Goal: Information Seeking & Learning: Learn about a topic

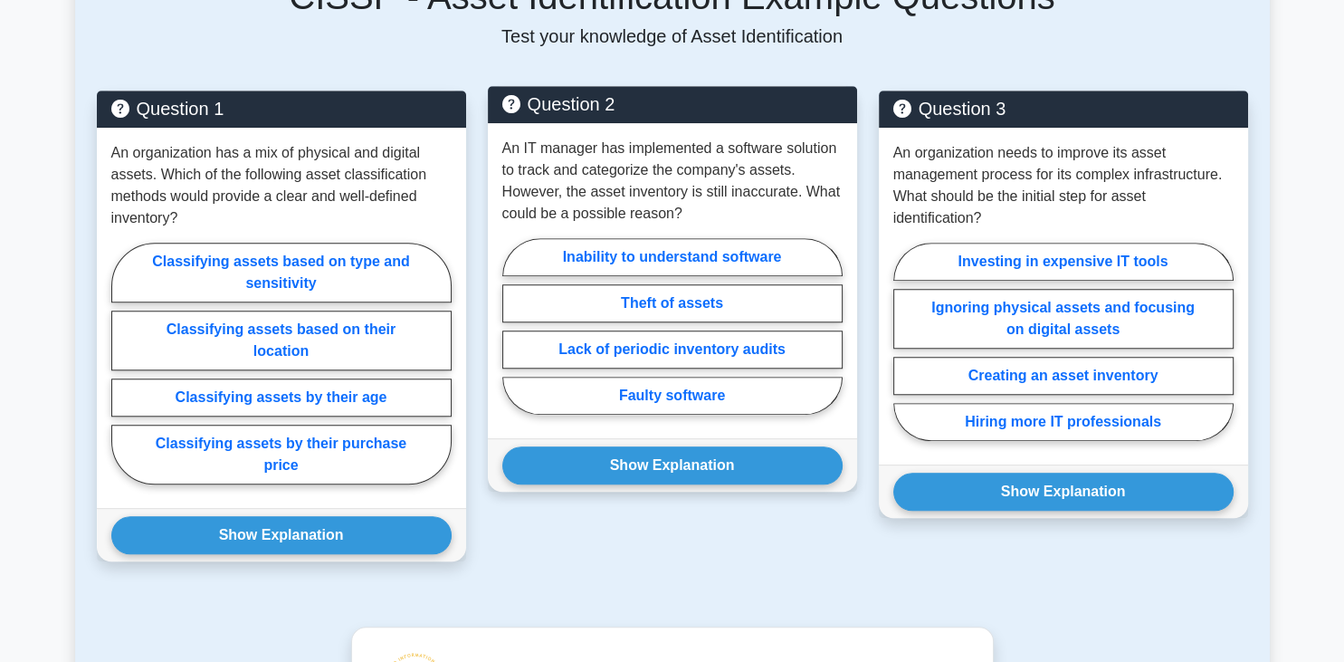
scroll to position [1434, 0]
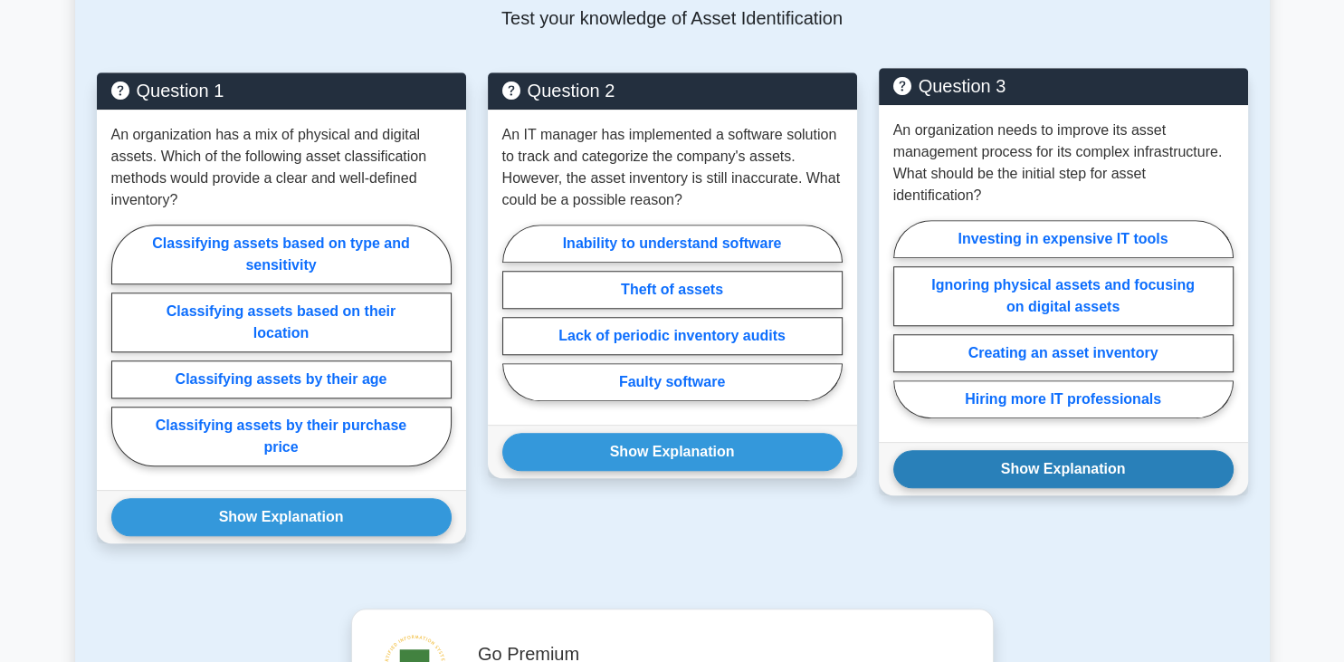
click at [1034, 478] on button "Show Explanation" at bounding box center [1064, 469] width 340 height 38
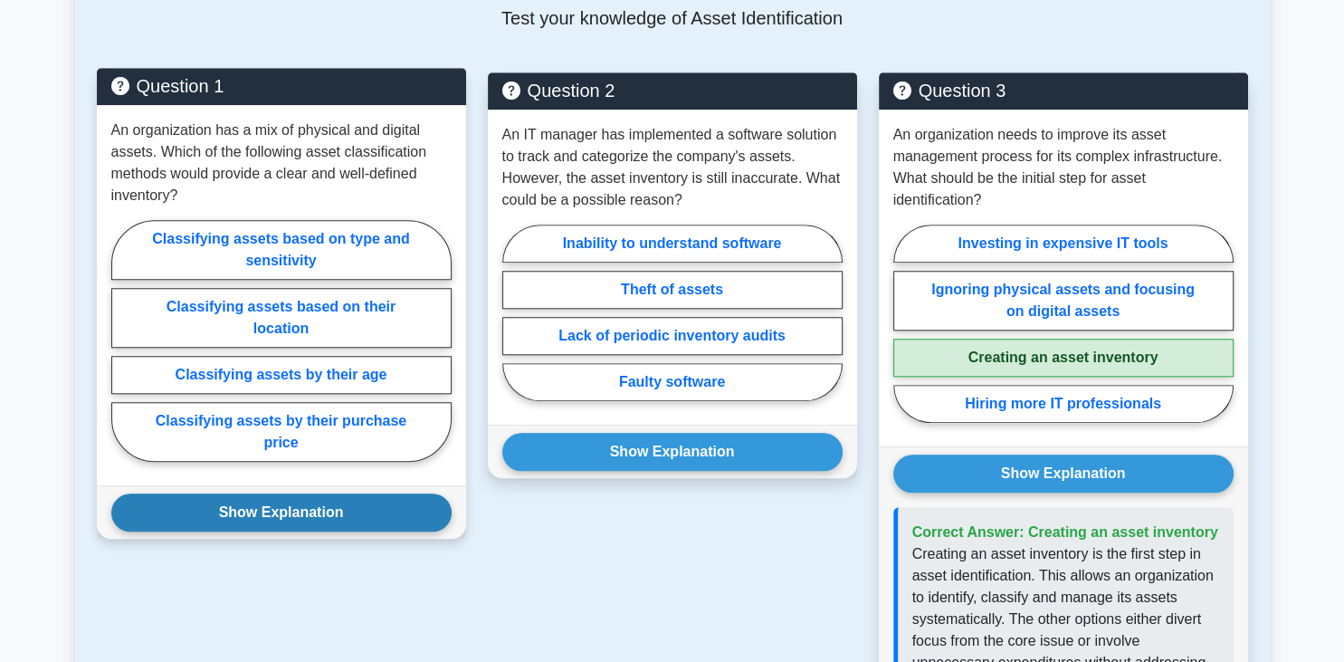
click at [320, 513] on button "Show Explanation" at bounding box center [281, 512] width 340 height 38
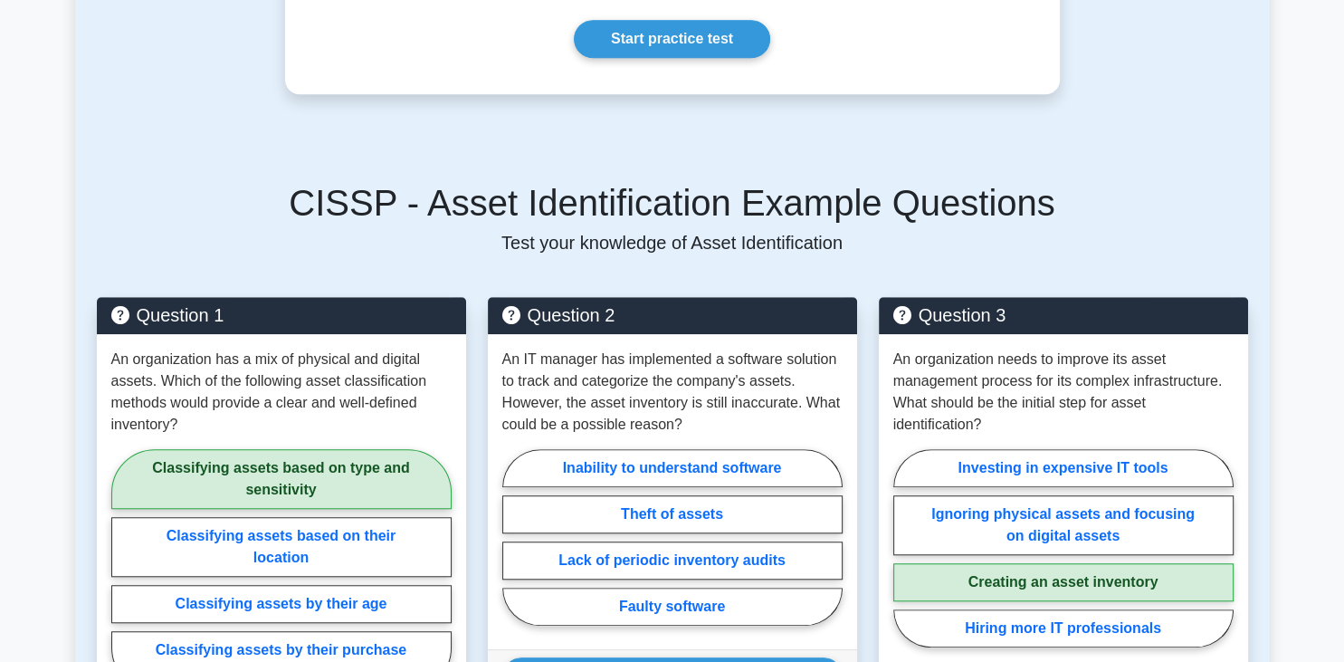
scroll to position [1115, 0]
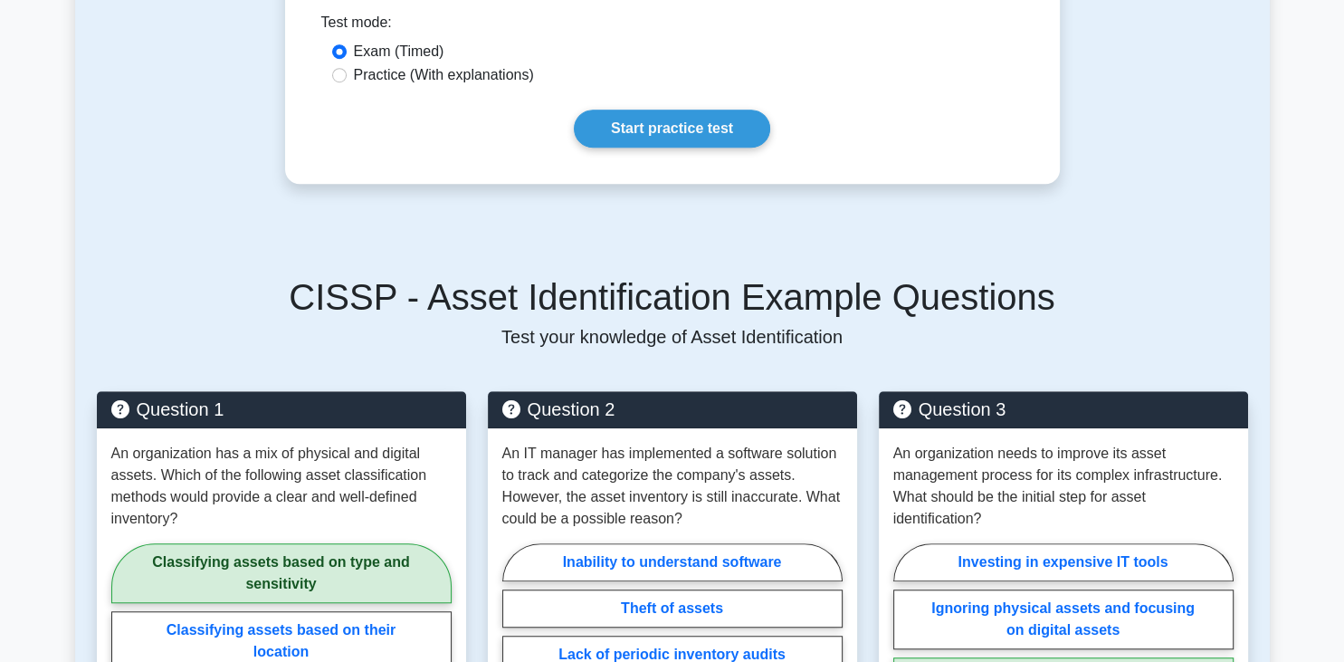
click at [393, 72] on label "Practice (With explanations)" at bounding box center [444, 75] width 180 height 22
click at [347, 72] on input "Practice (With explanations)" at bounding box center [339, 75] width 14 height 14
radio input "true"
click at [653, 121] on link "Start practice test" at bounding box center [672, 129] width 196 height 38
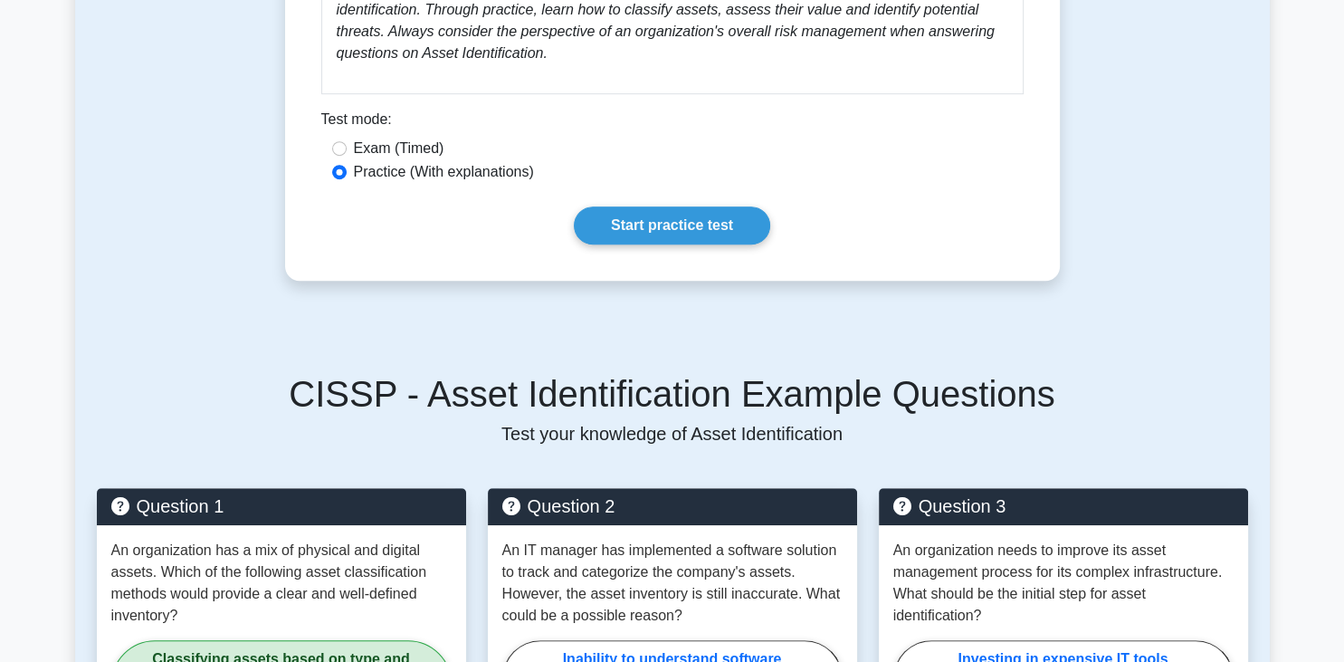
scroll to position [797, 0]
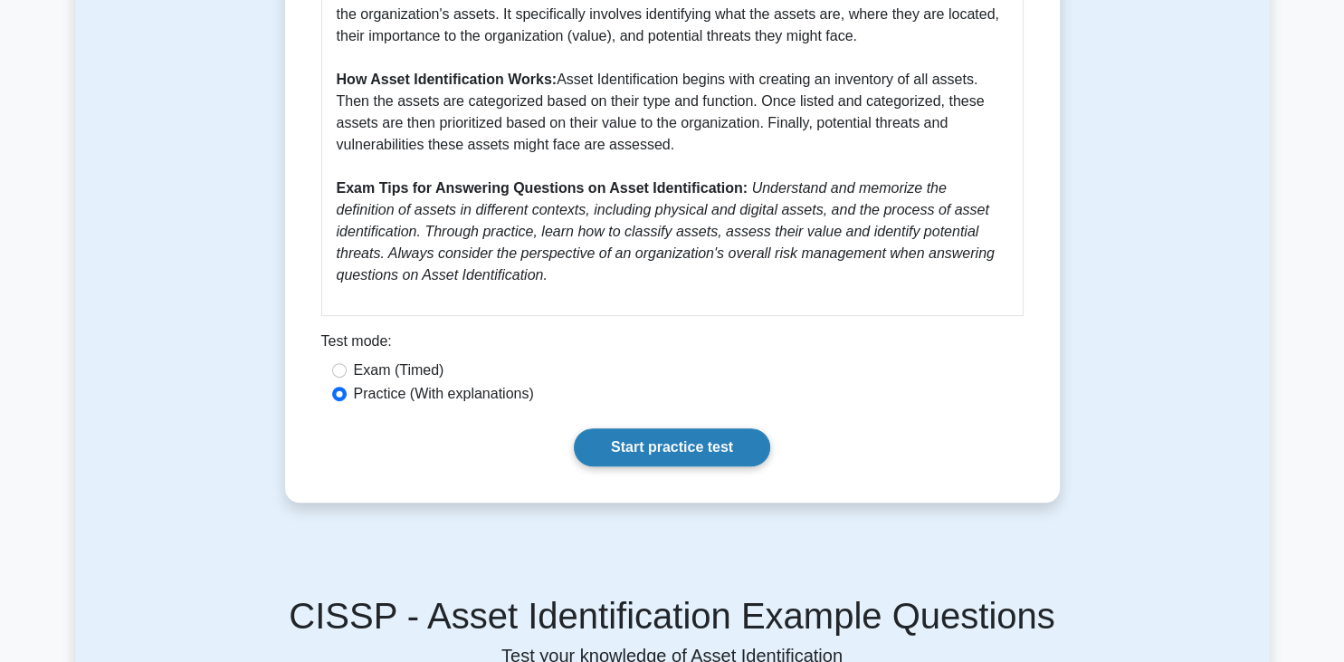
click at [649, 449] on link "Start practice test" at bounding box center [672, 447] width 196 height 38
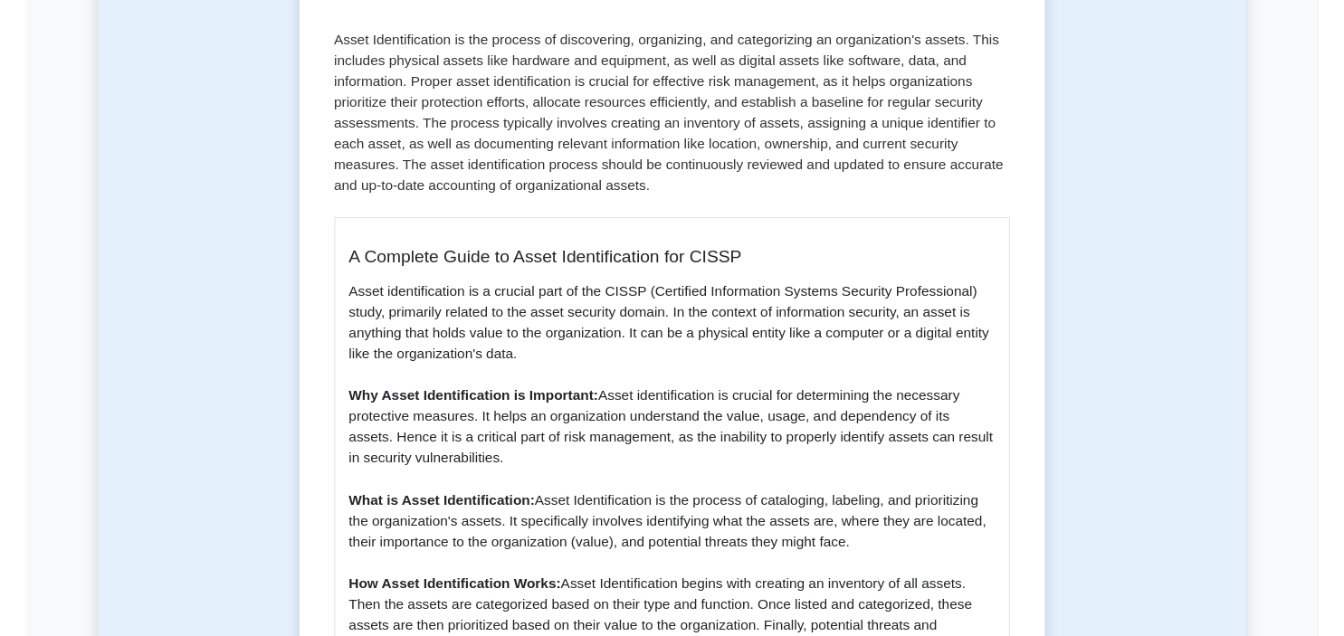
scroll to position [319, 0]
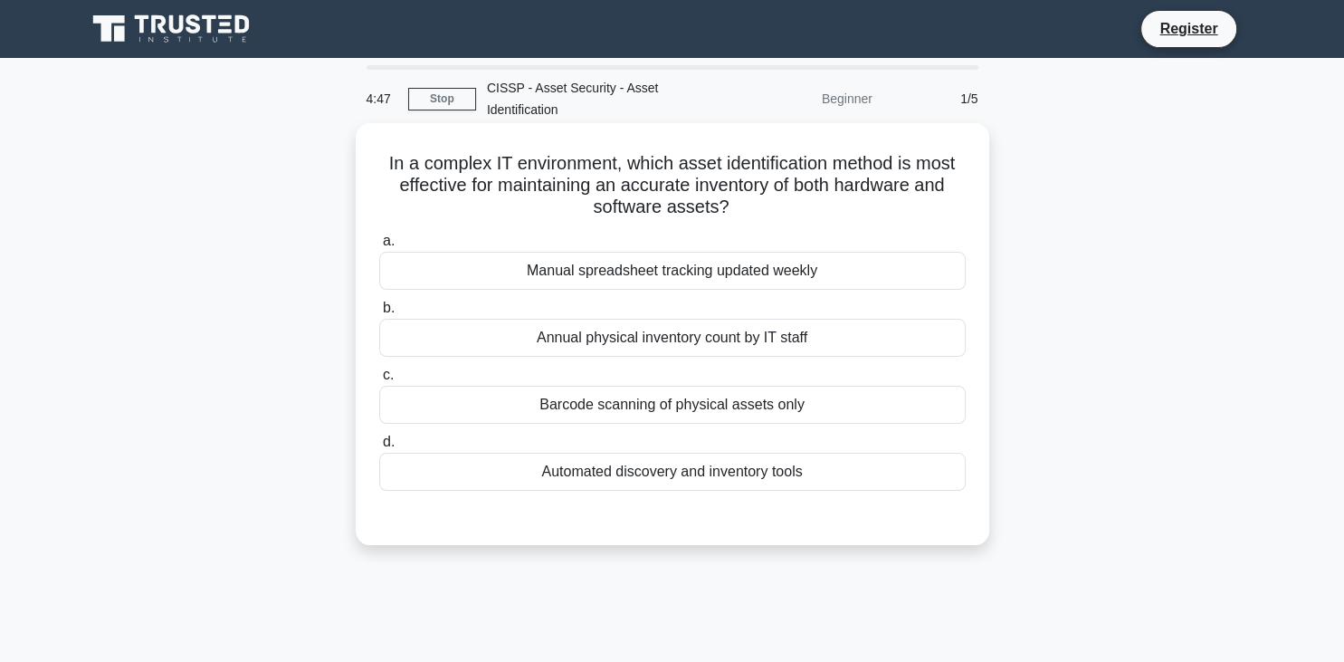
click at [629, 276] on div "Manual spreadsheet tracking updated weekly" at bounding box center [672, 271] width 587 height 38
click at [379, 247] on input "a. Manual spreadsheet tracking updated weekly" at bounding box center [379, 241] width 0 height 12
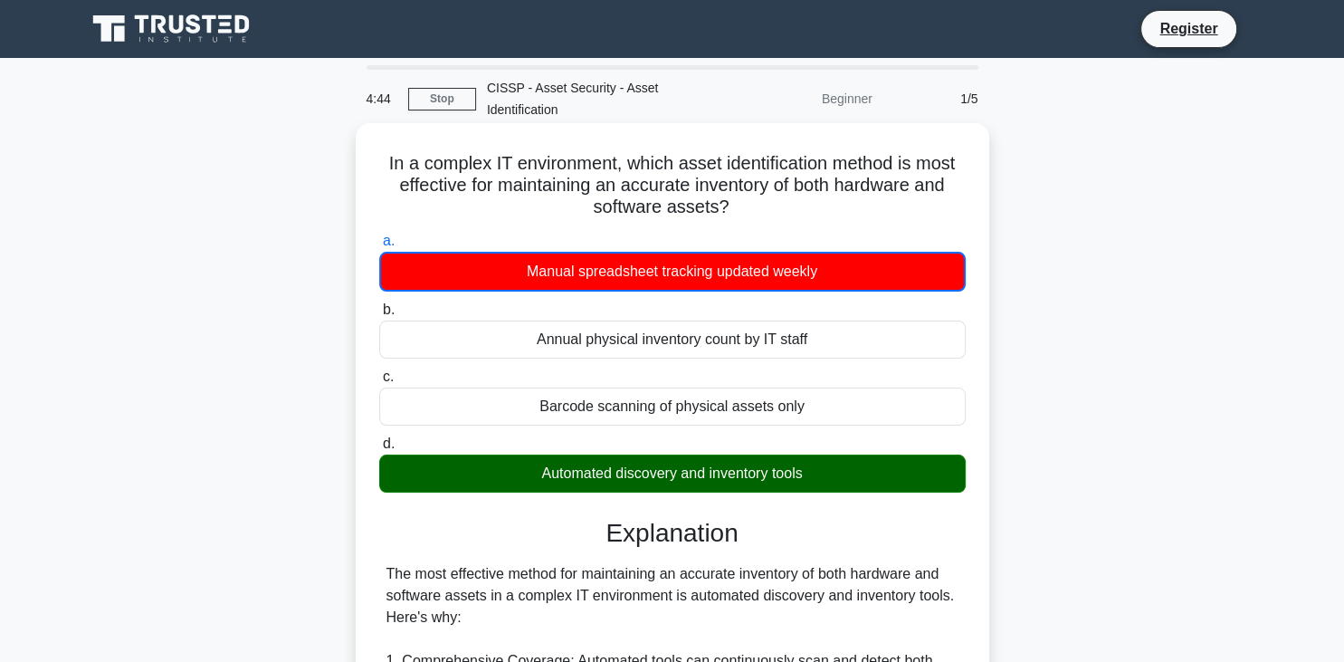
click at [671, 463] on div "Automated discovery and inventory tools" at bounding box center [672, 473] width 587 height 38
click at [379, 450] on input "d. Automated discovery and inventory tools" at bounding box center [379, 444] width 0 height 12
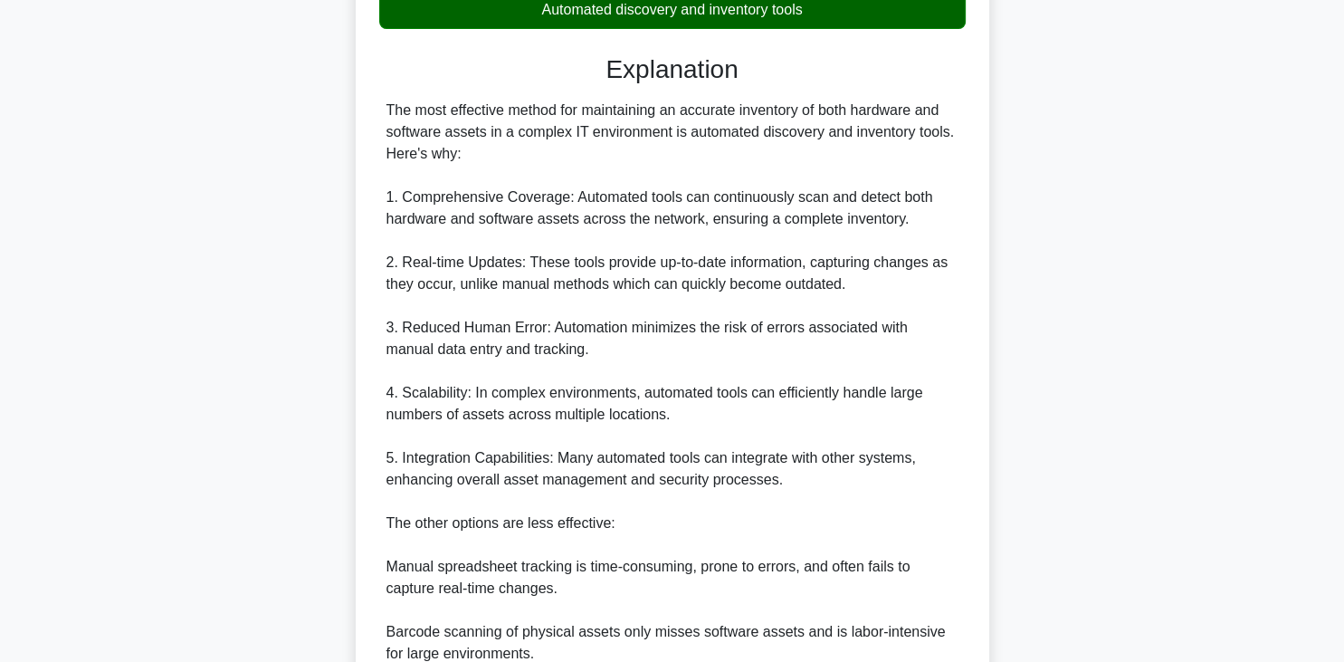
scroll to position [478, 0]
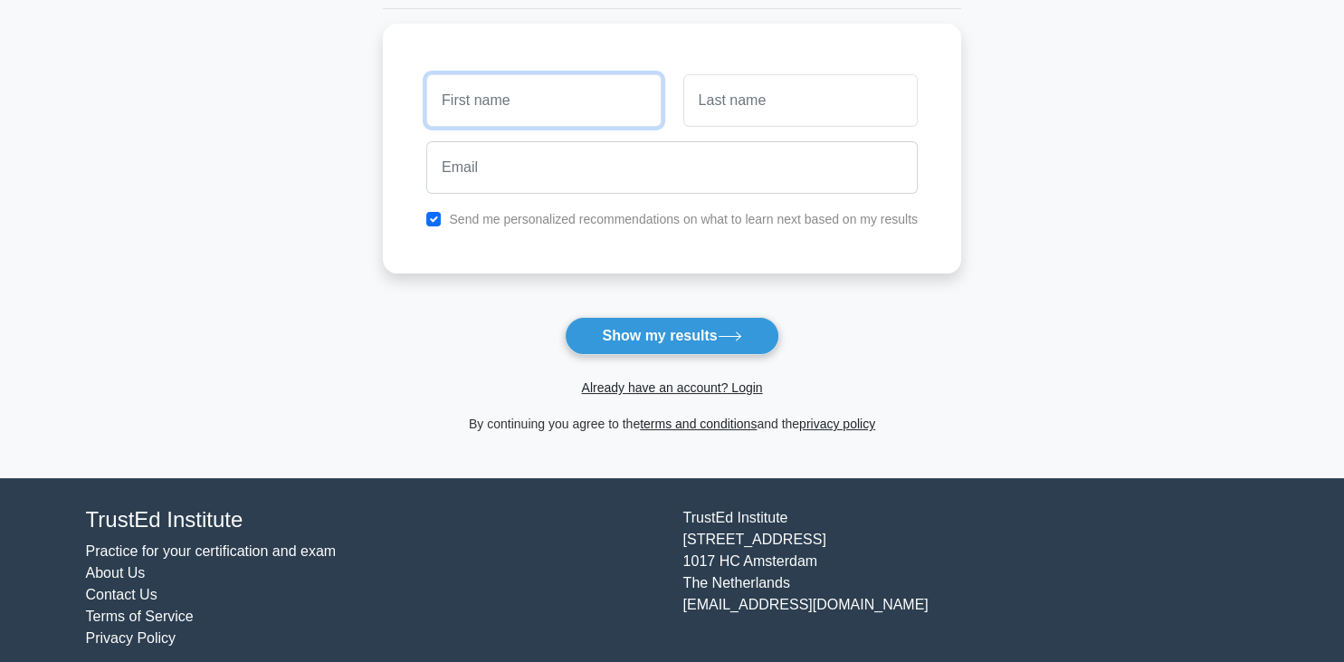
scroll to position [246, 0]
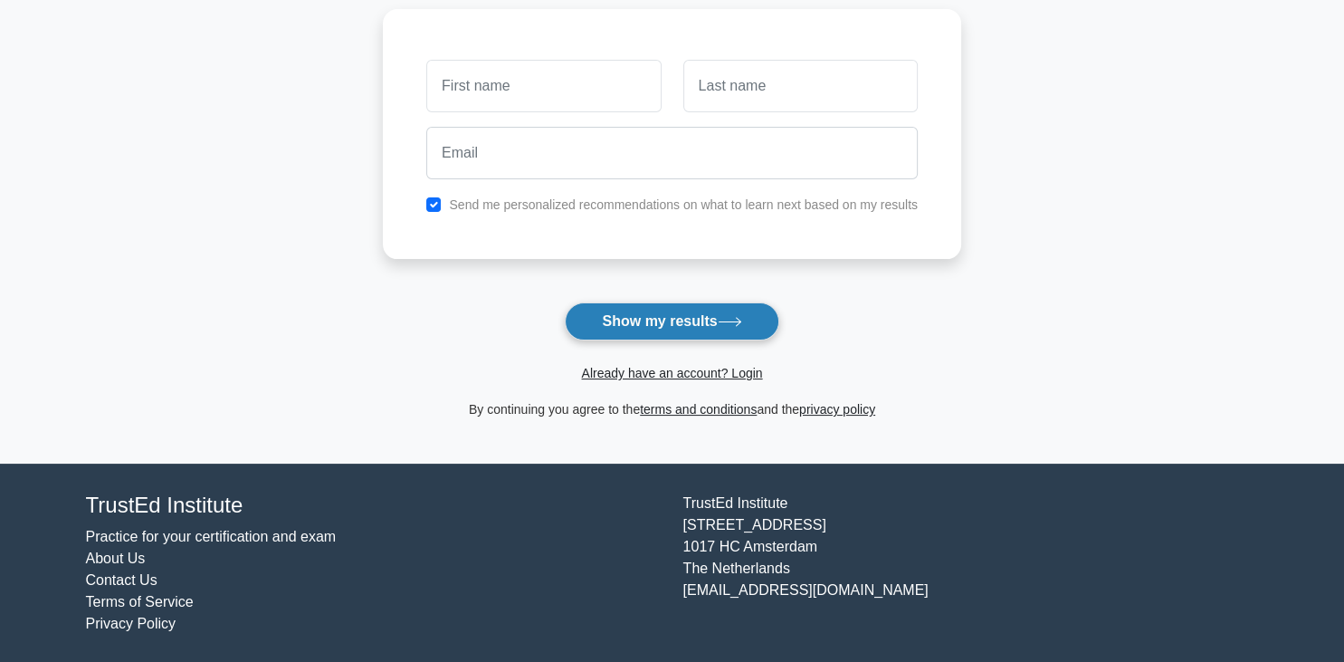
click at [623, 328] on button "Show my results" at bounding box center [672, 321] width 214 height 38
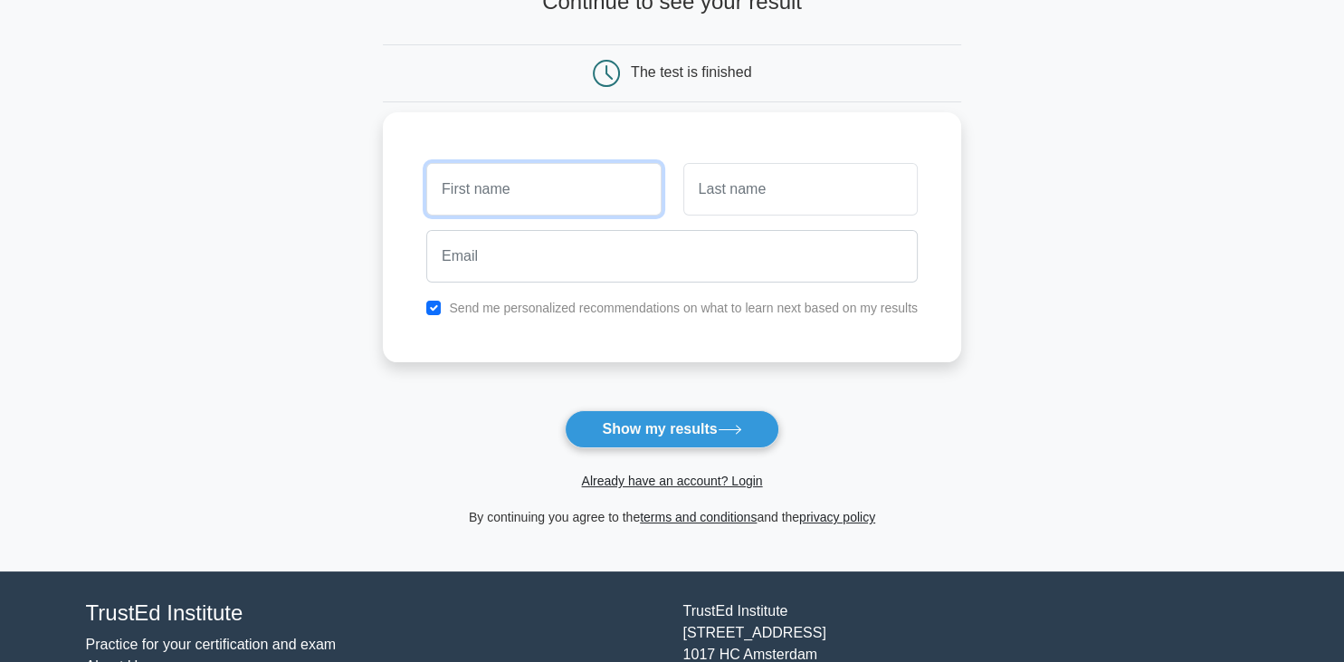
scroll to position [0, 0]
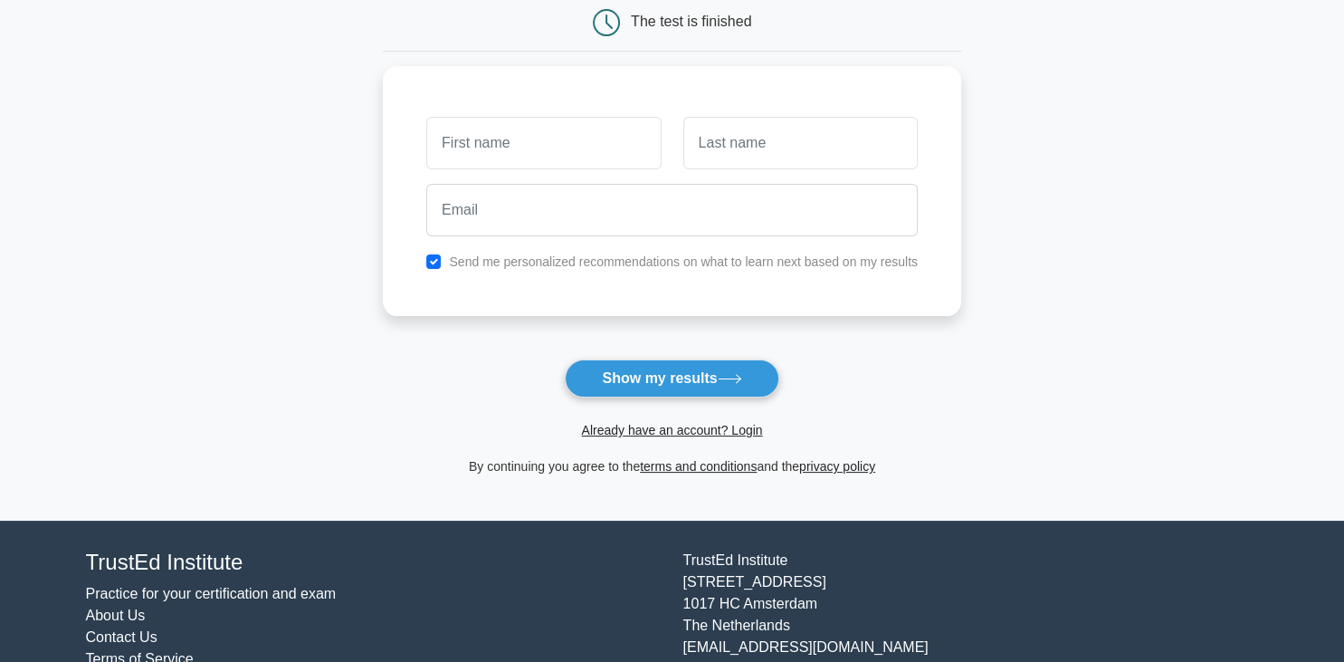
scroll to position [246, 0]
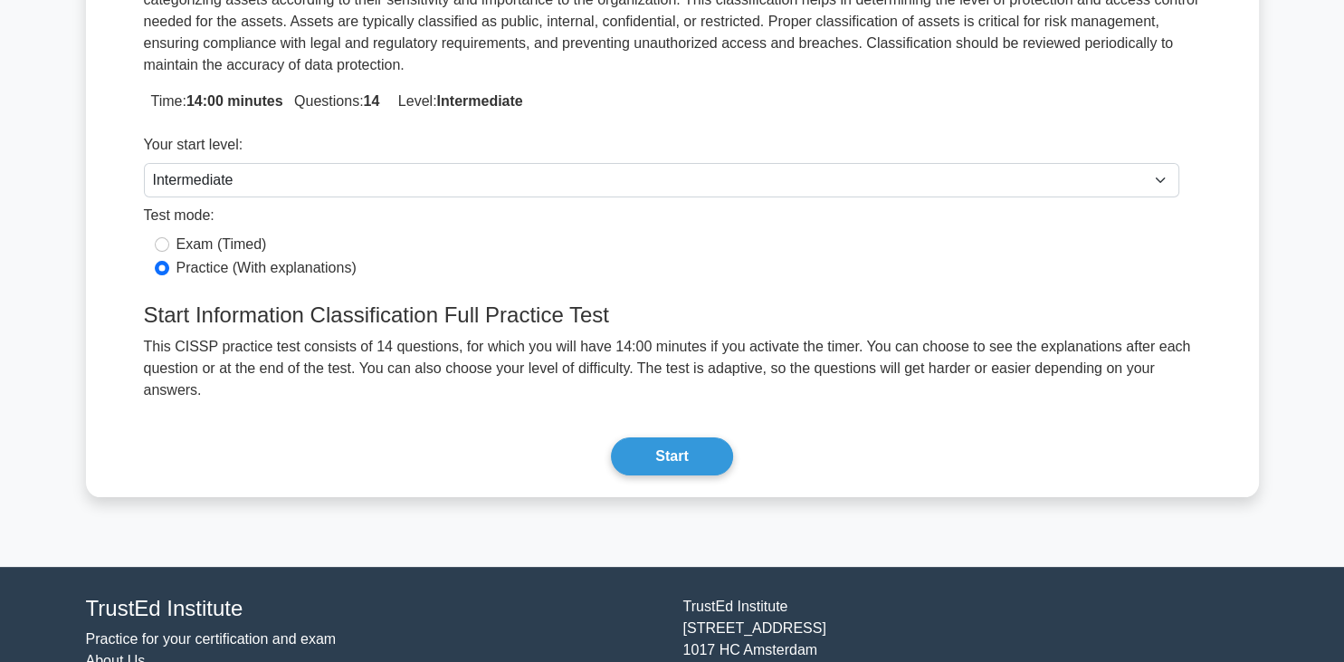
scroll to position [319, 0]
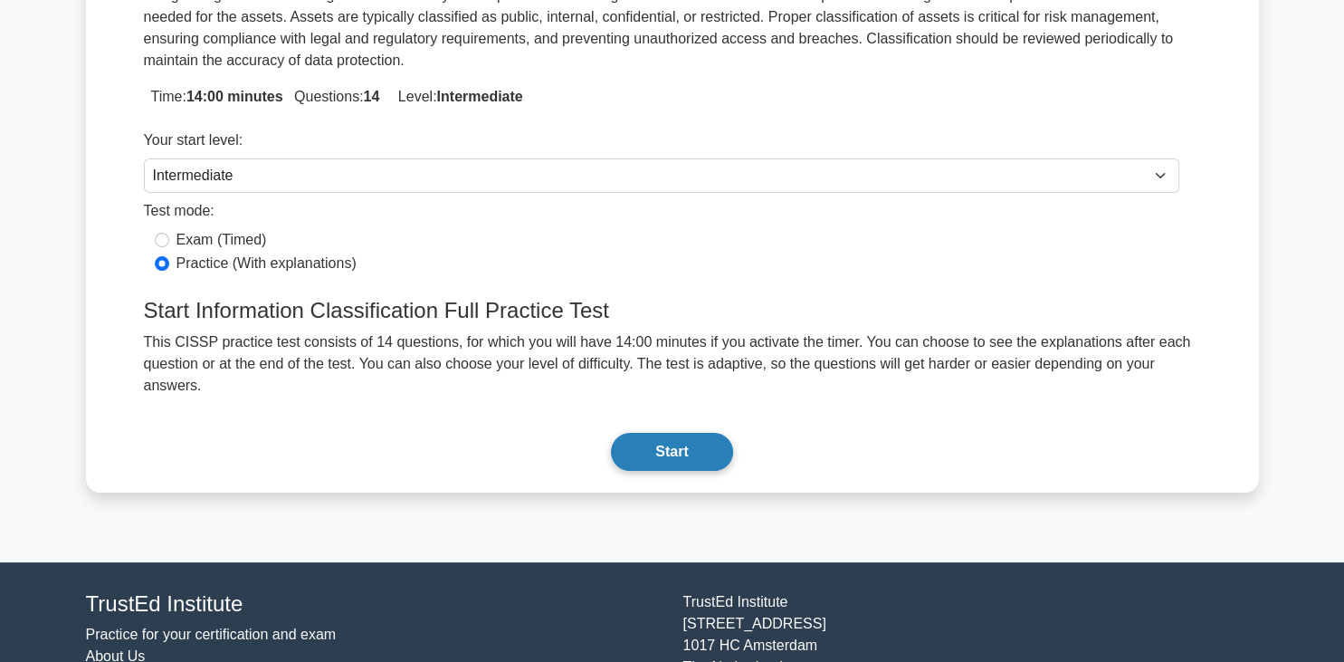
click at [666, 433] on button "Start" at bounding box center [671, 452] width 121 height 38
click at [655, 433] on button "Start" at bounding box center [671, 452] width 121 height 38
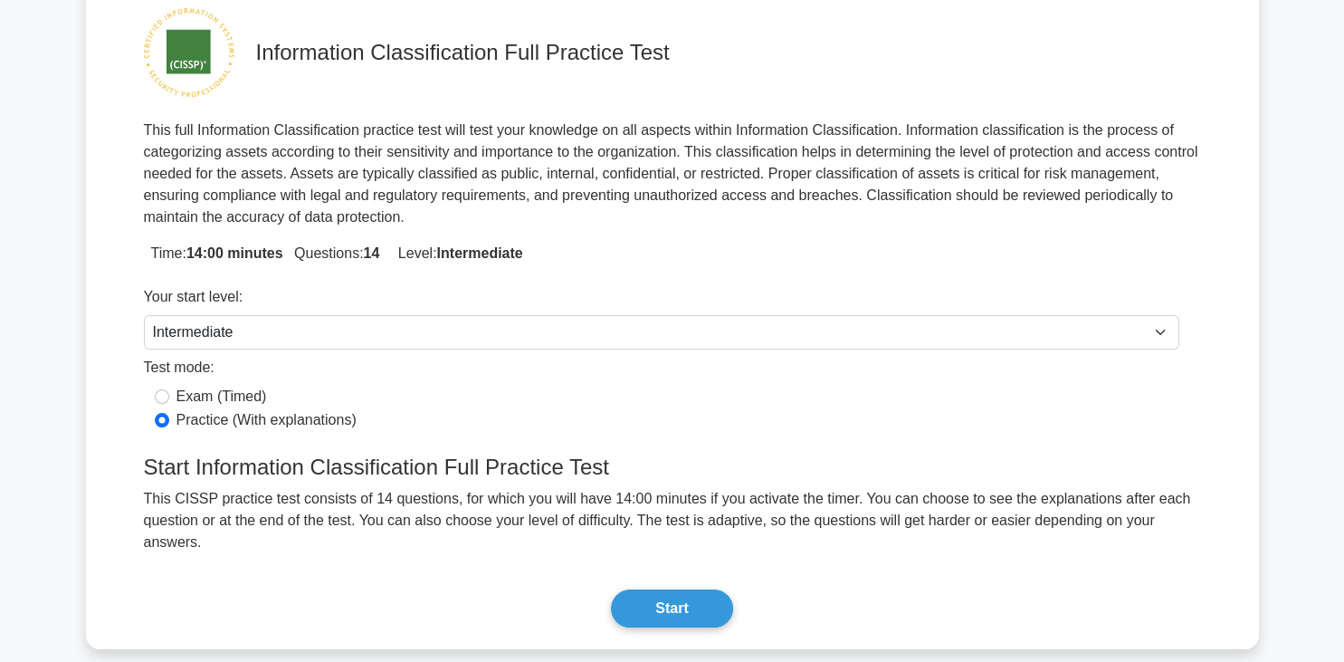
scroll to position [159, 0]
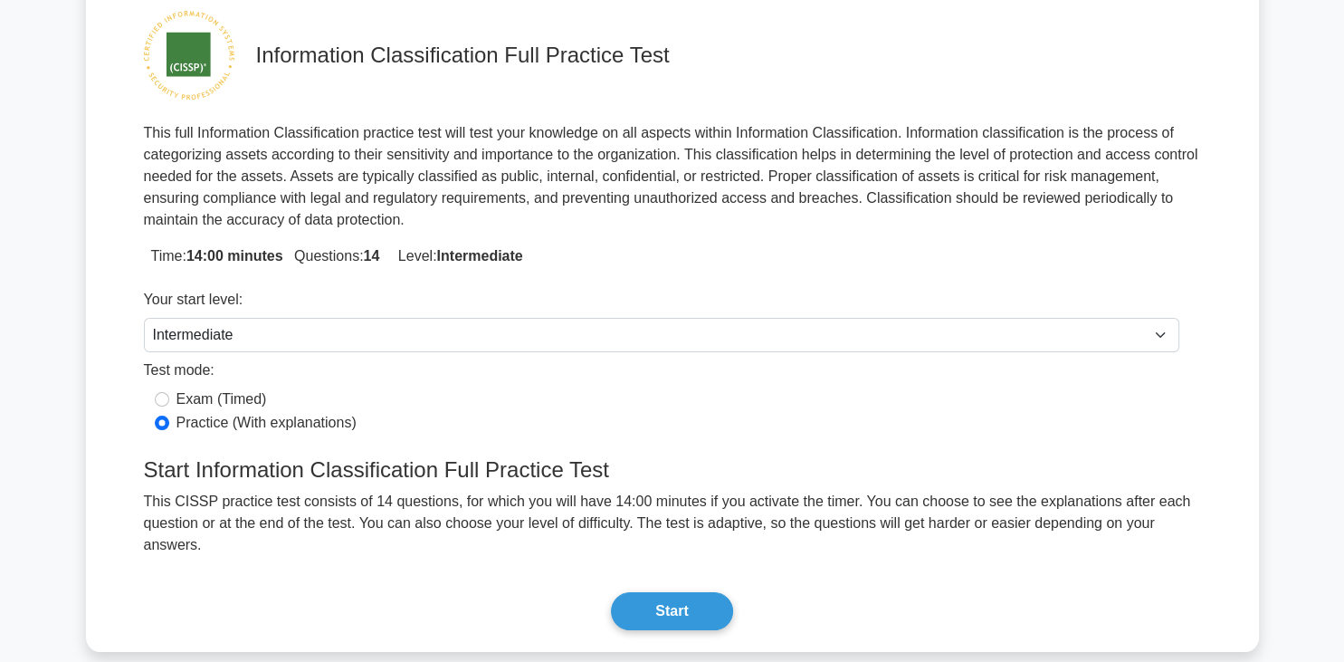
click at [234, 388] on label "Exam (Timed)" at bounding box center [222, 399] width 91 height 22
click at [169, 392] on input "Exam (Timed)" at bounding box center [162, 399] width 14 height 14
radio input "true"
click at [665, 592] on button "Start" at bounding box center [671, 611] width 121 height 38
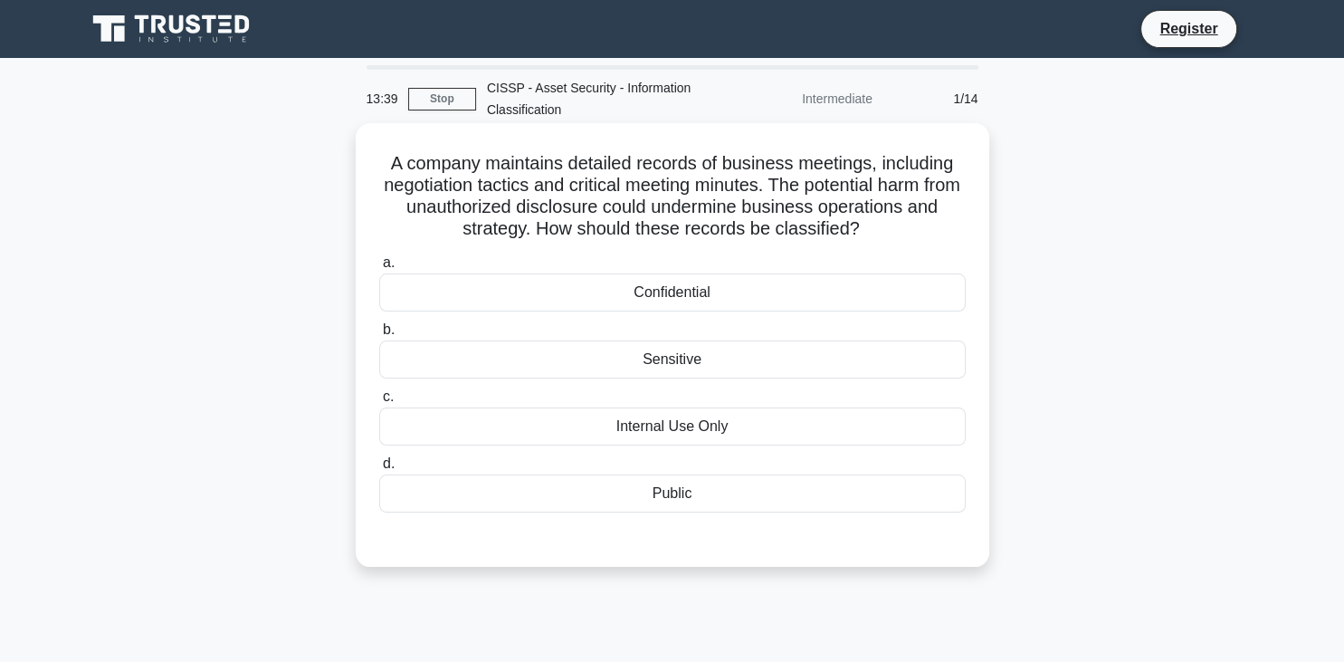
click at [615, 364] on div "Sensitive" at bounding box center [672, 359] width 587 height 38
click at [379, 336] on input "b. Sensitive" at bounding box center [379, 330] width 0 height 12
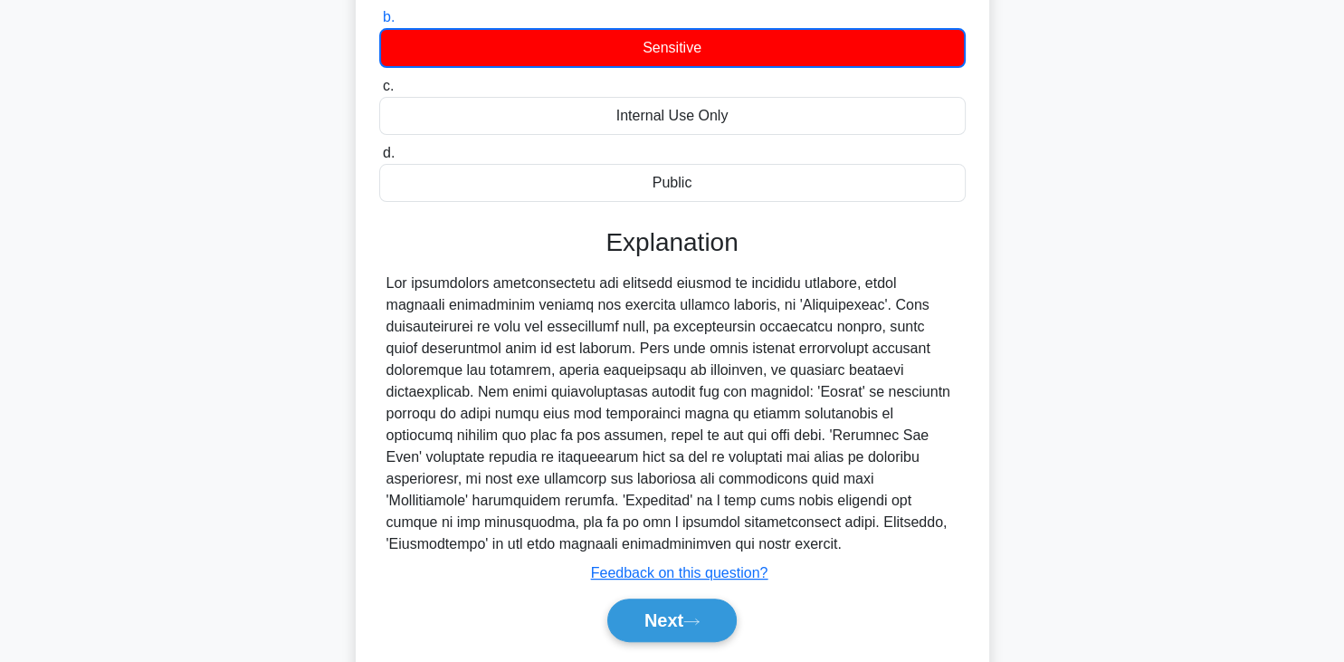
scroll to position [319, 0]
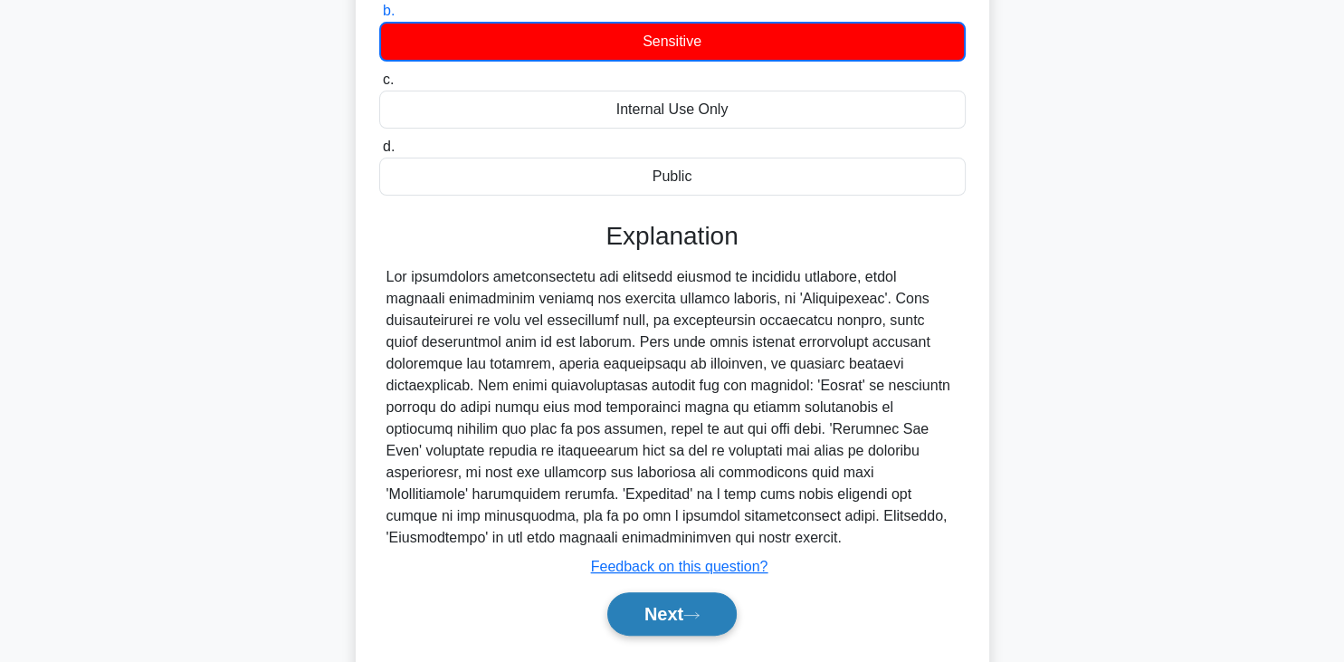
click at [679, 592] on button "Next" at bounding box center [671, 613] width 129 height 43
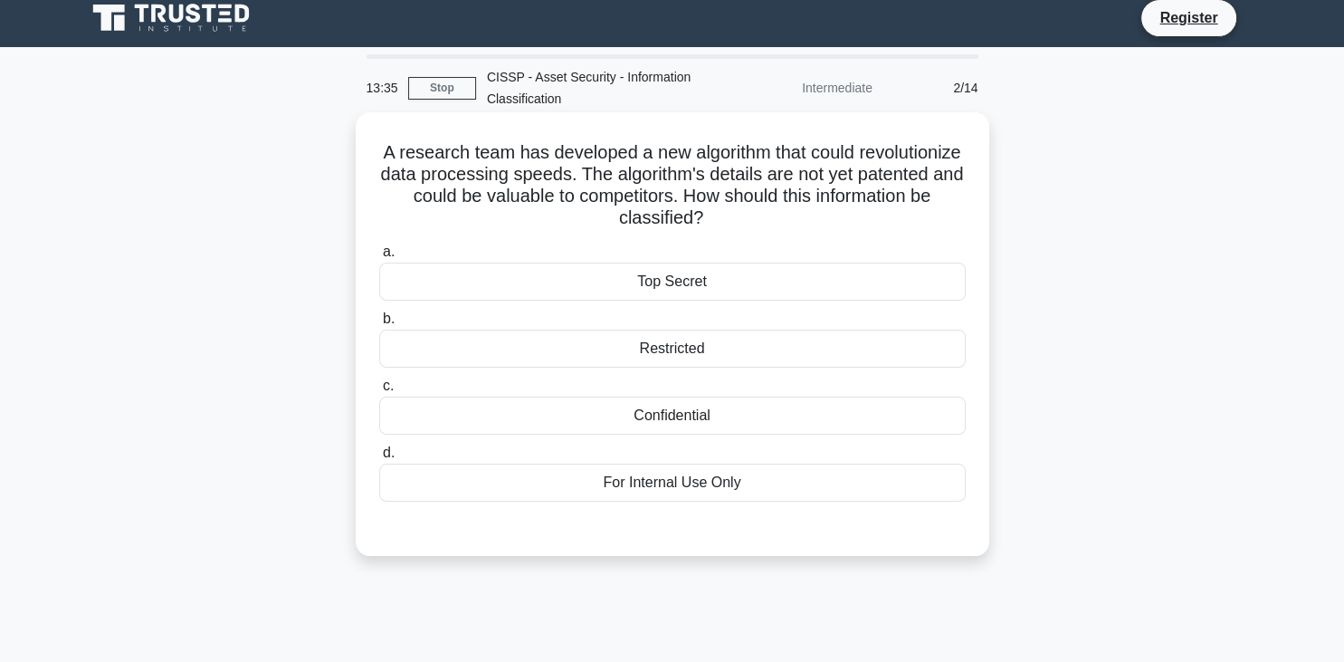
scroll to position [0, 0]
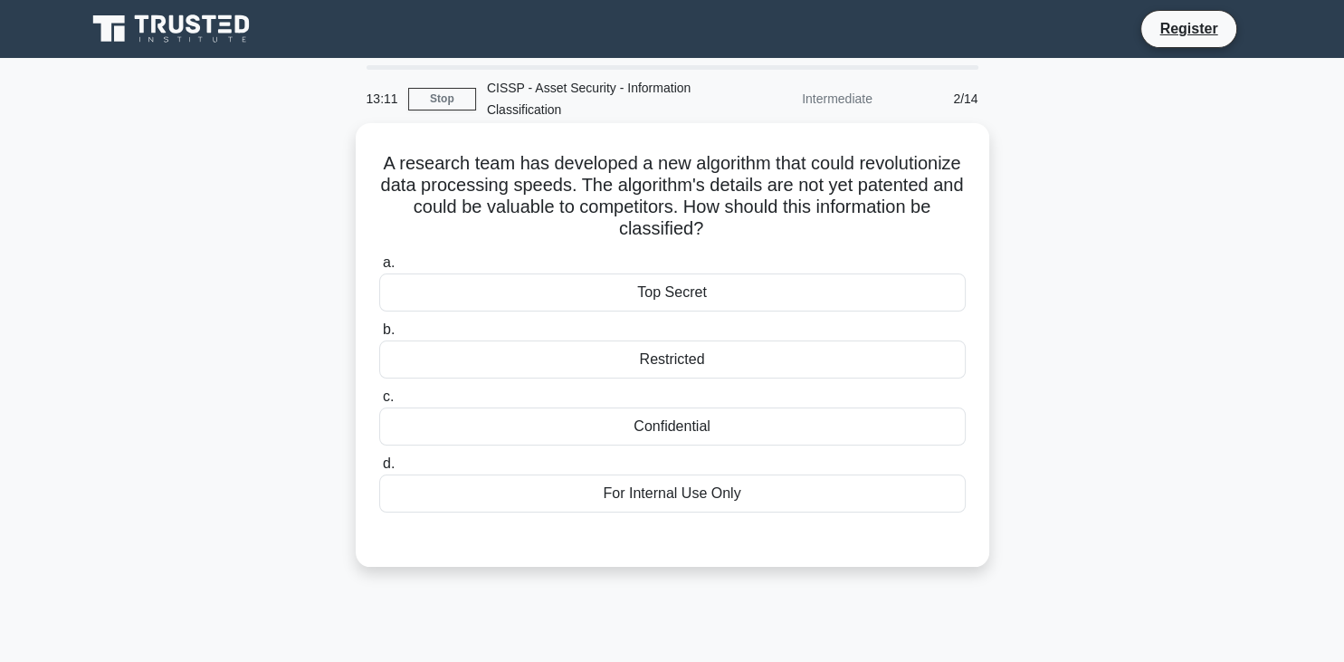
click at [660, 296] on div "Top Secret" at bounding box center [672, 292] width 587 height 38
click at [379, 269] on input "a. Top Secret" at bounding box center [379, 263] width 0 height 12
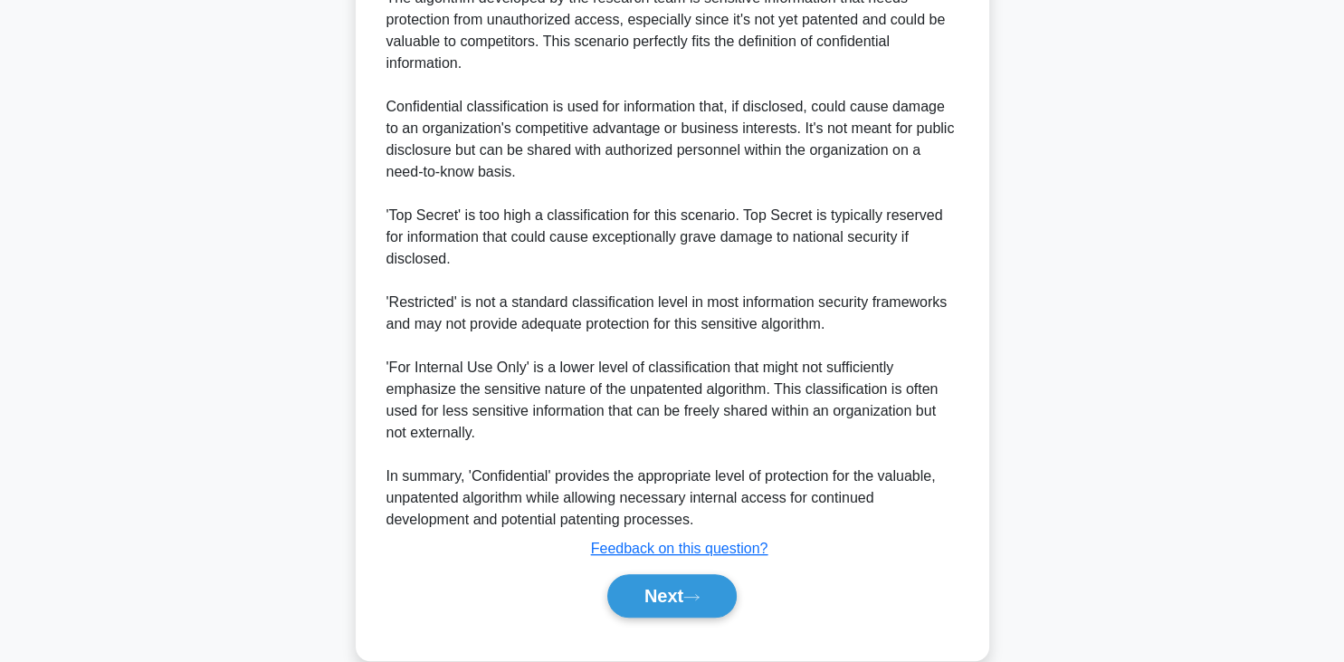
scroll to position [651, 0]
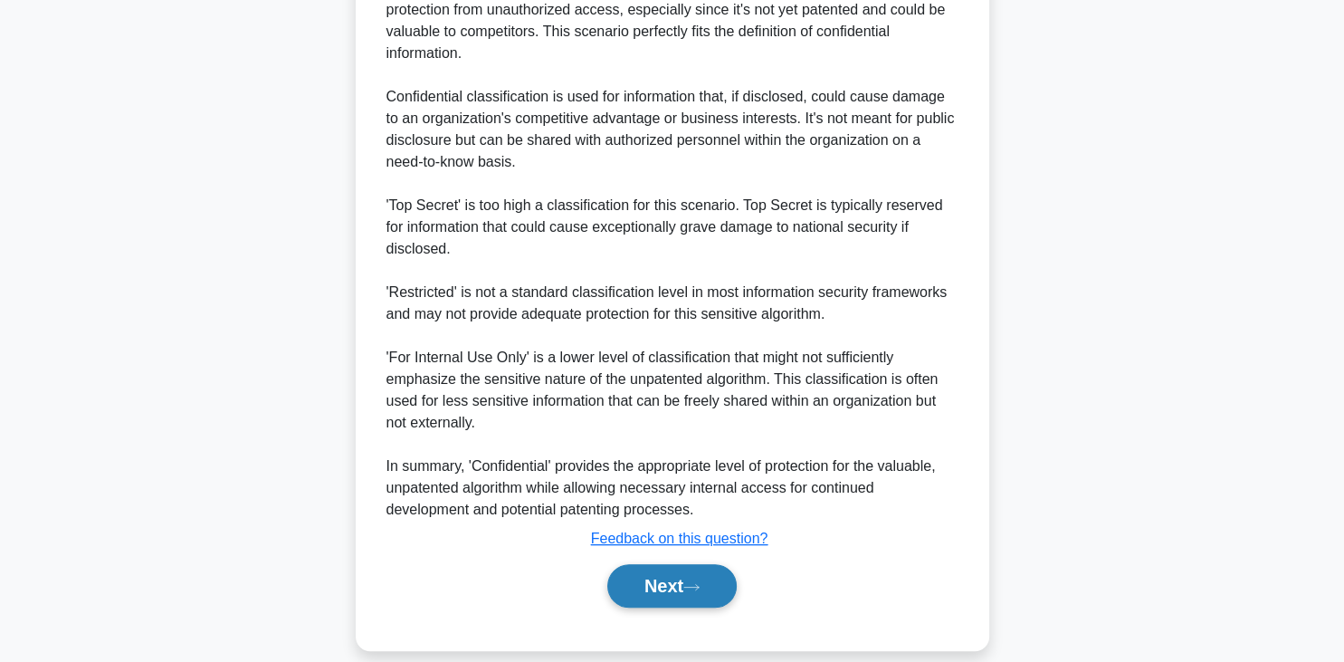
click at [668, 574] on button "Next" at bounding box center [671, 585] width 129 height 43
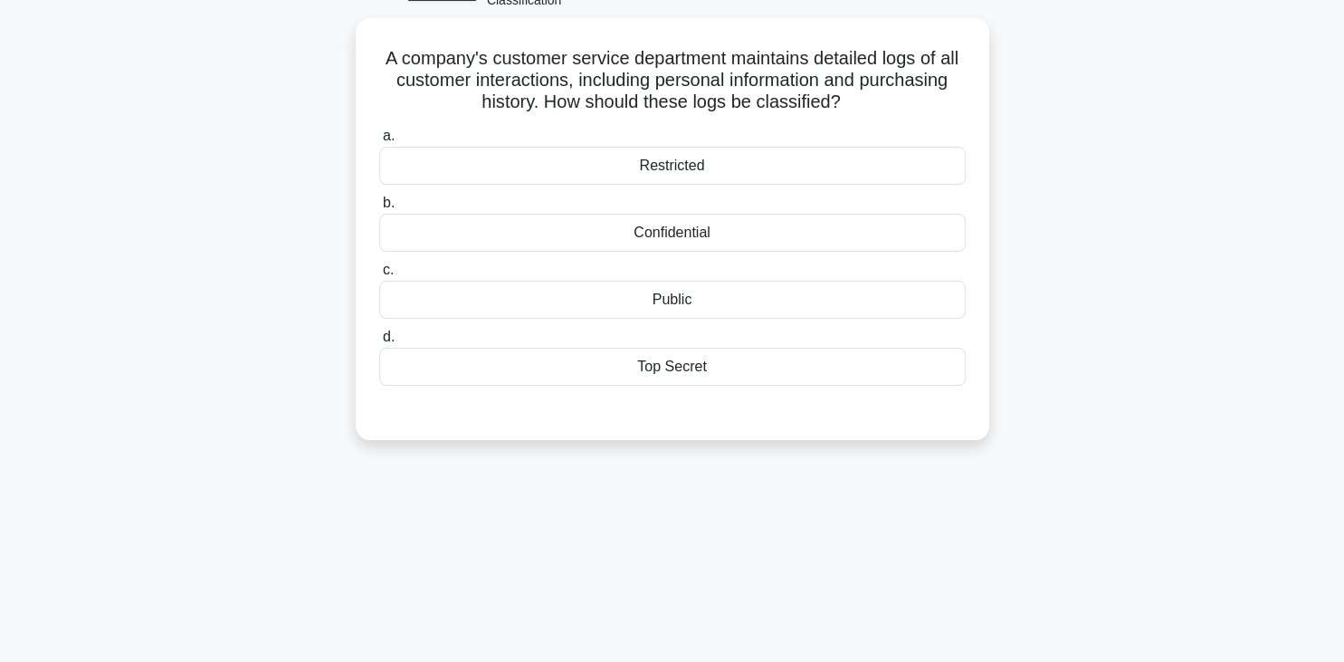
scroll to position [0, 0]
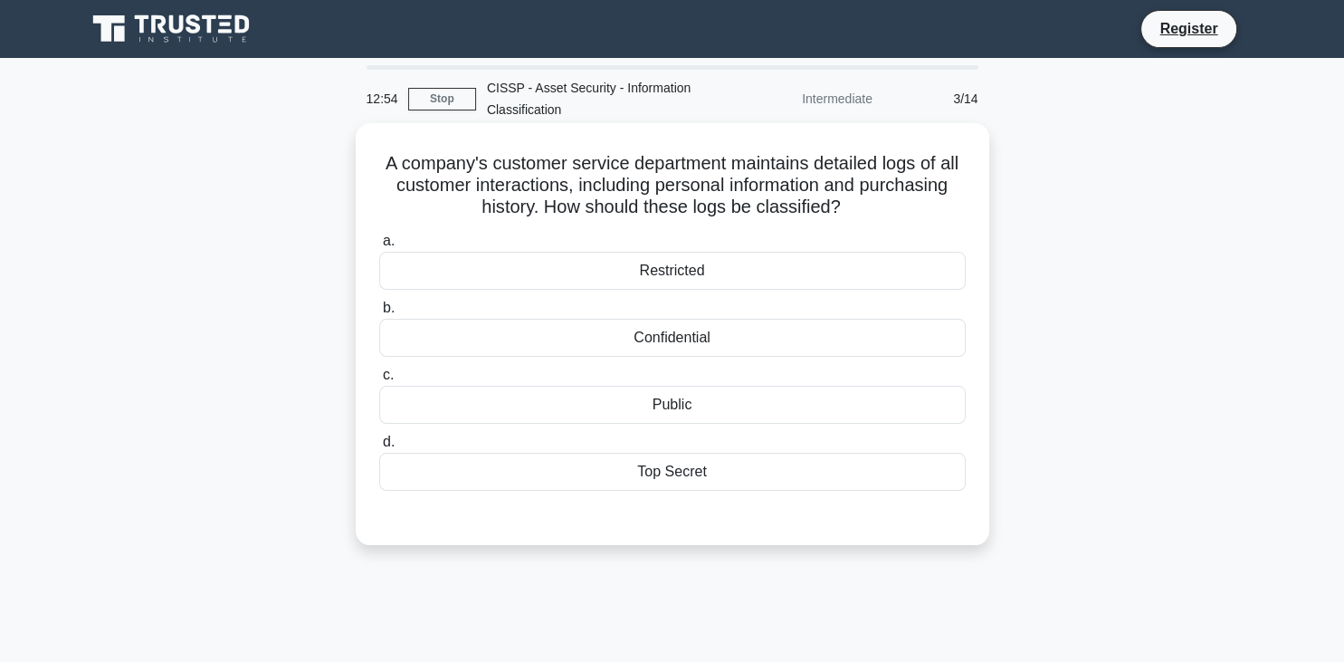
click at [682, 341] on div "Confidential" at bounding box center [672, 338] width 587 height 38
click at [379, 314] on input "b. Confidential" at bounding box center [379, 308] width 0 height 12
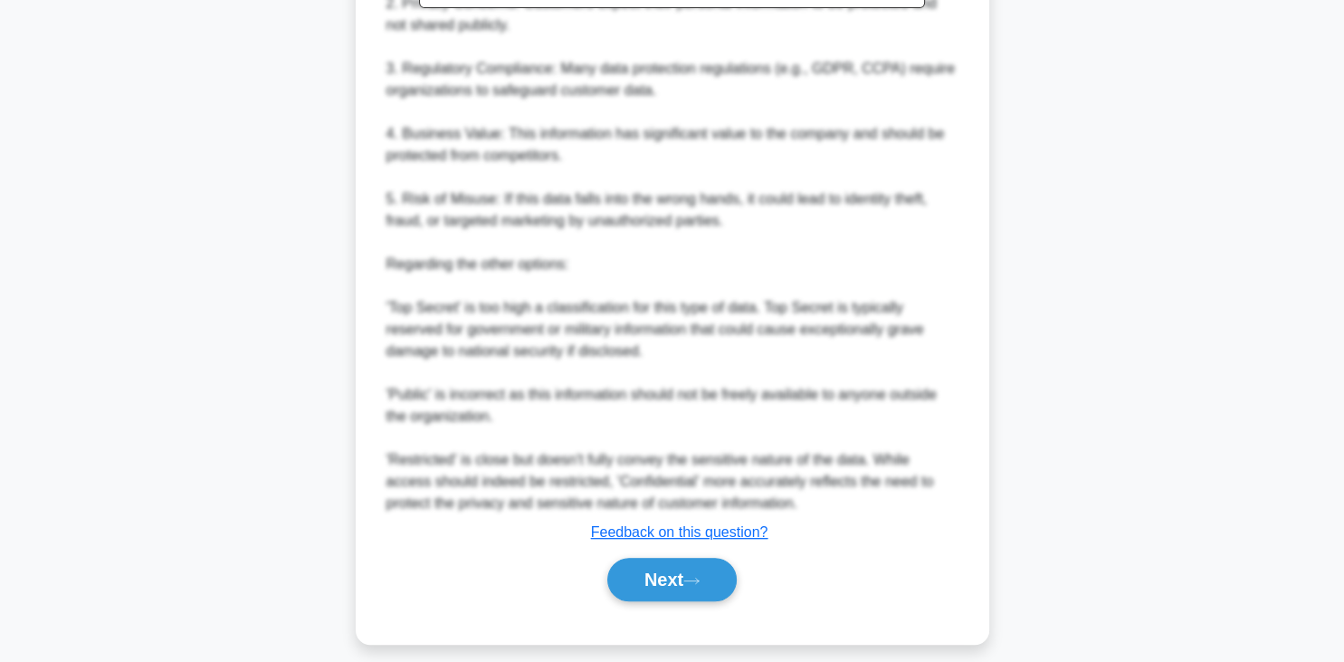
scroll to position [758, 0]
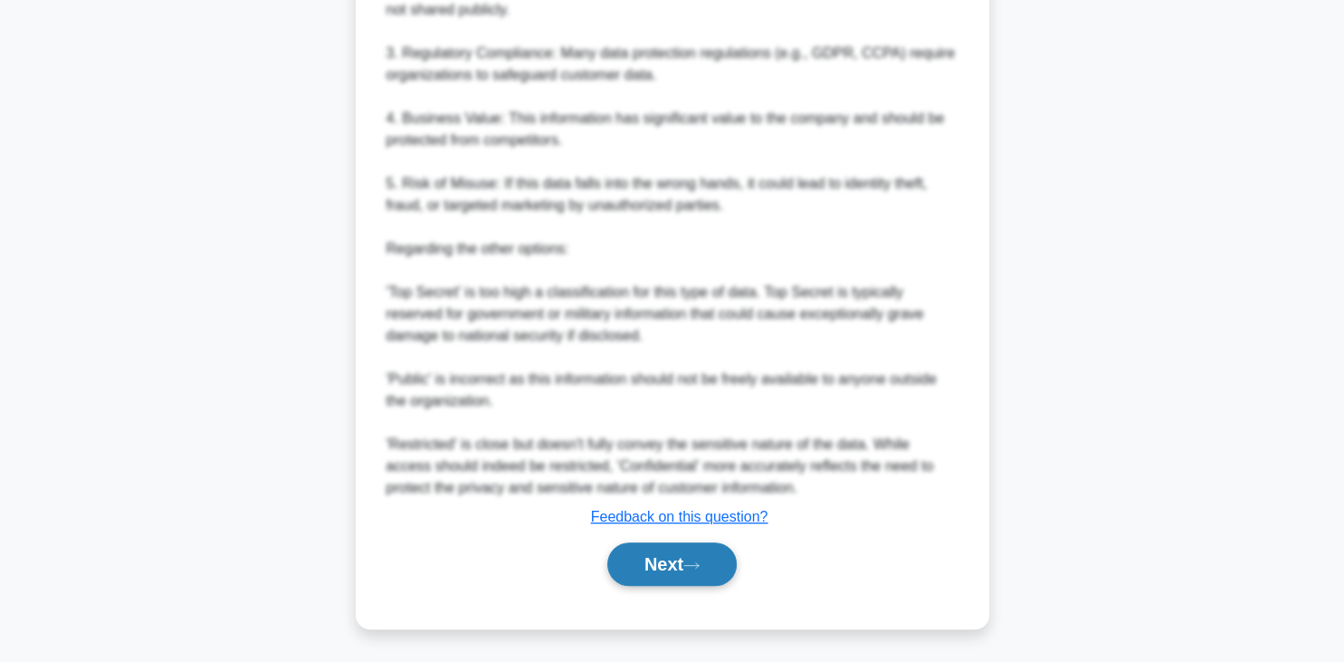
click at [696, 565] on icon at bounding box center [691, 565] width 16 height 10
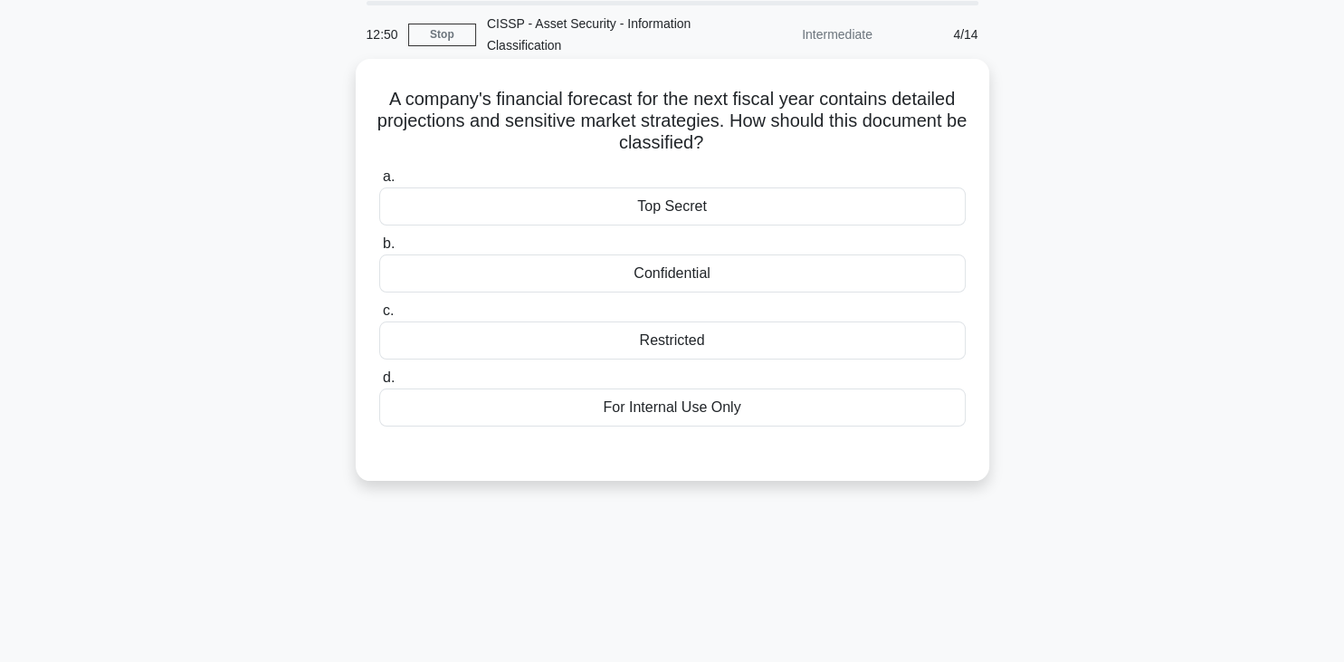
scroll to position [0, 0]
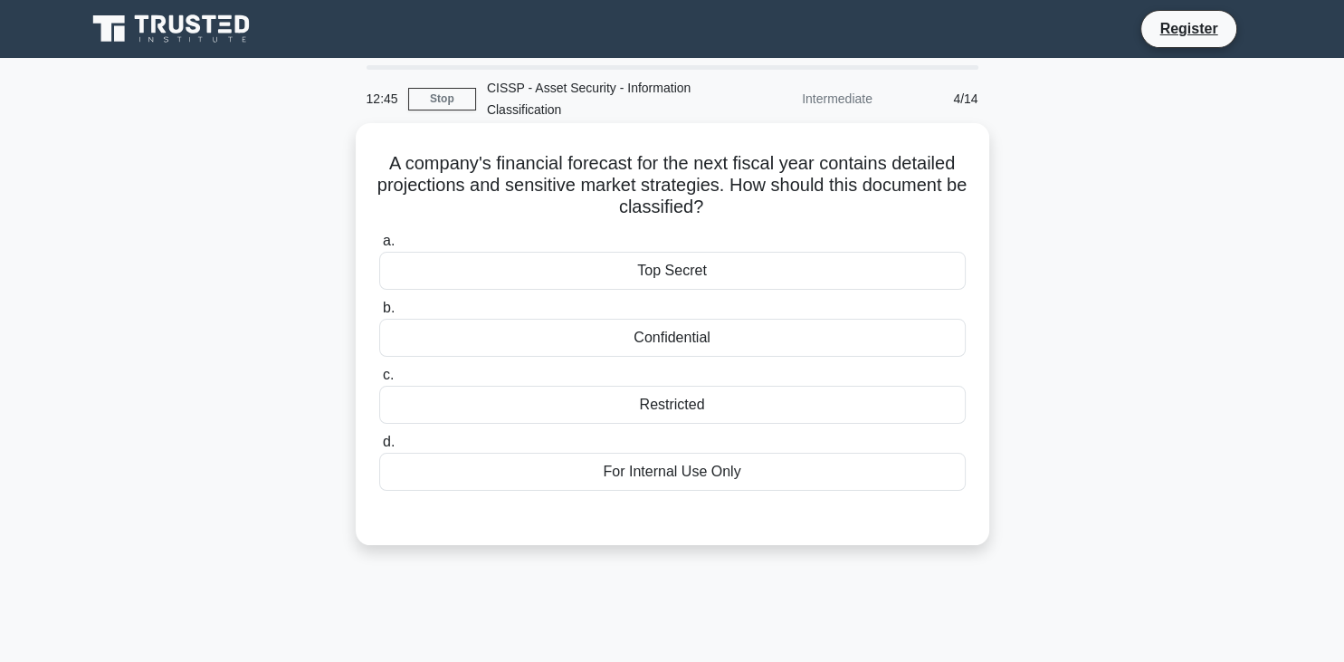
click at [697, 339] on div "Confidential" at bounding box center [672, 338] width 587 height 38
click at [379, 314] on input "b. Confidential" at bounding box center [379, 308] width 0 height 12
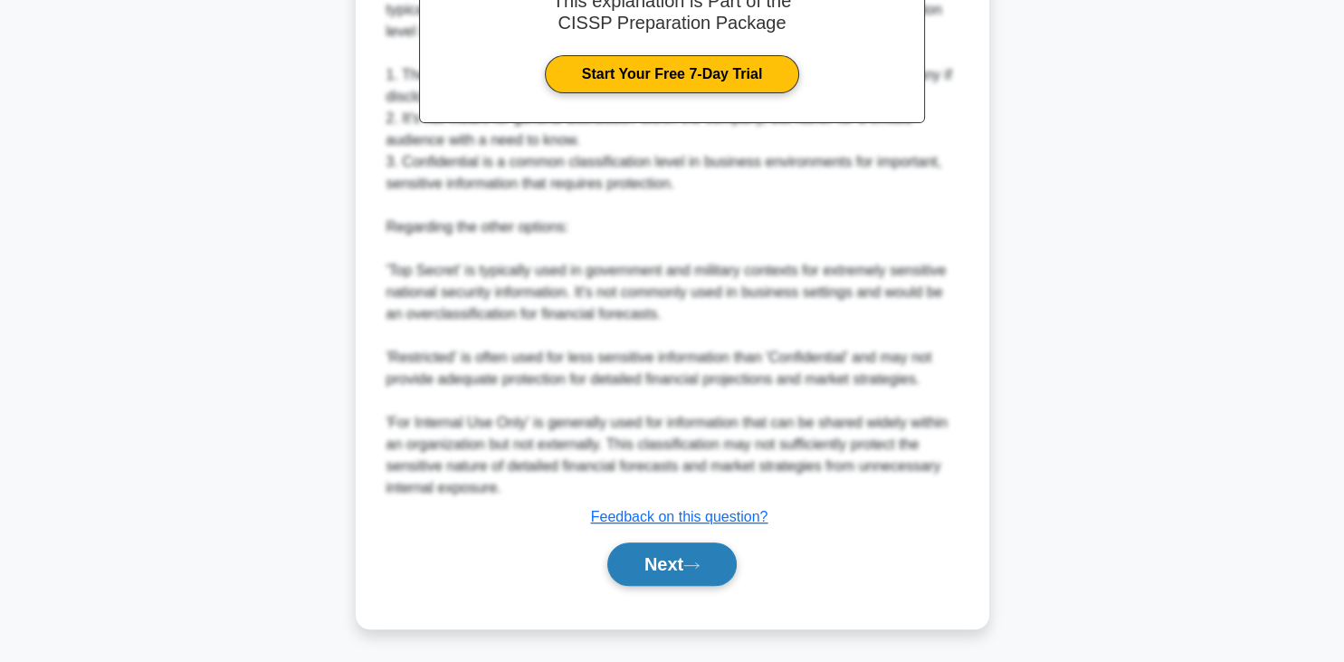
click at [697, 565] on icon at bounding box center [691, 565] width 16 height 10
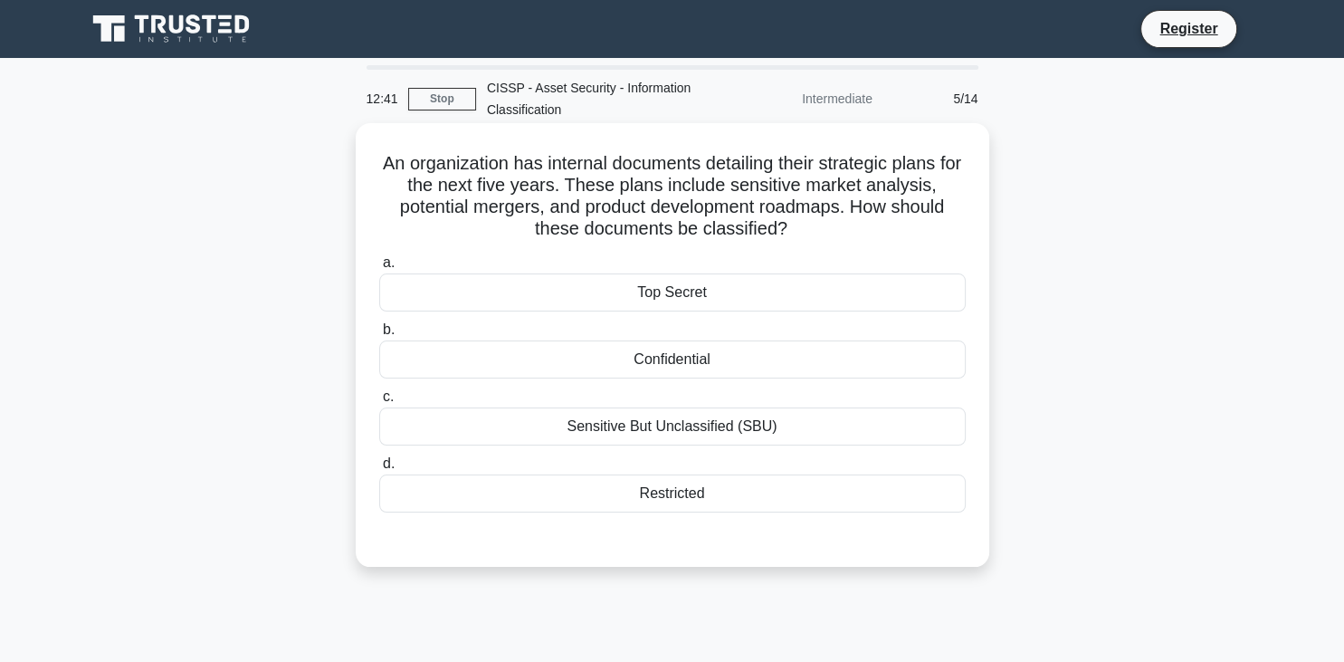
click at [711, 360] on div "Confidential" at bounding box center [672, 359] width 587 height 38
click at [379, 336] on input "b. Confidential" at bounding box center [379, 330] width 0 height 12
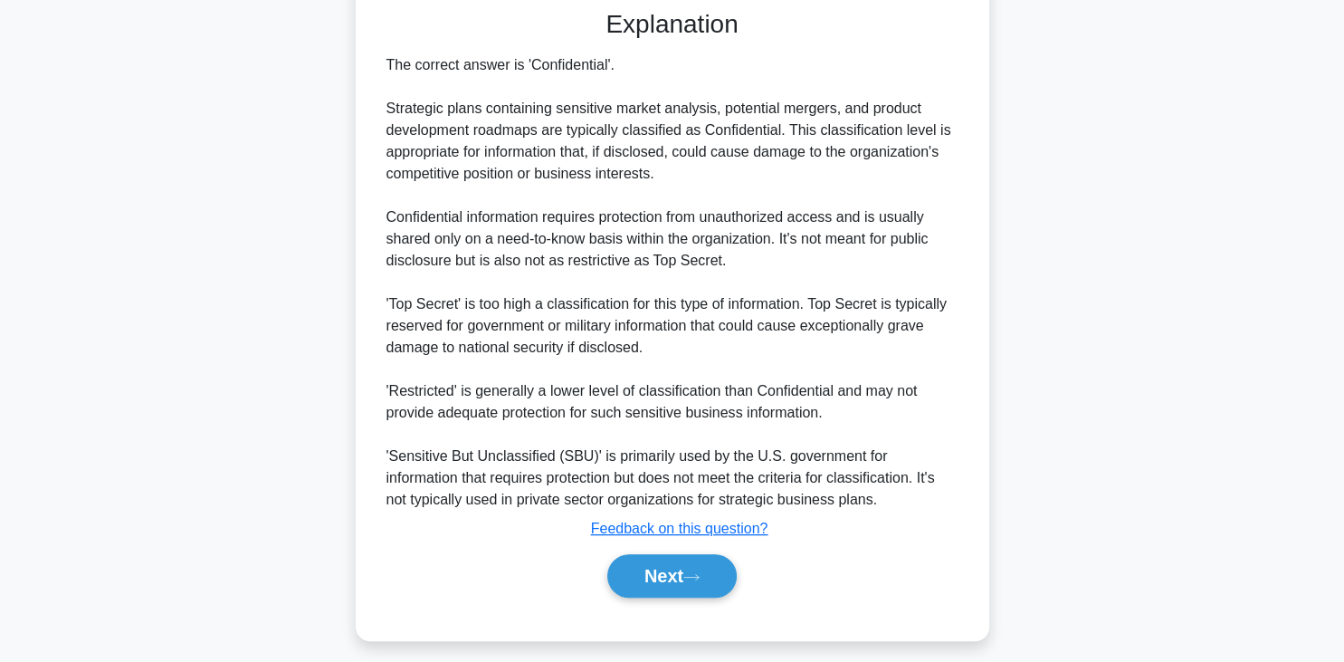
scroll to position [540, 0]
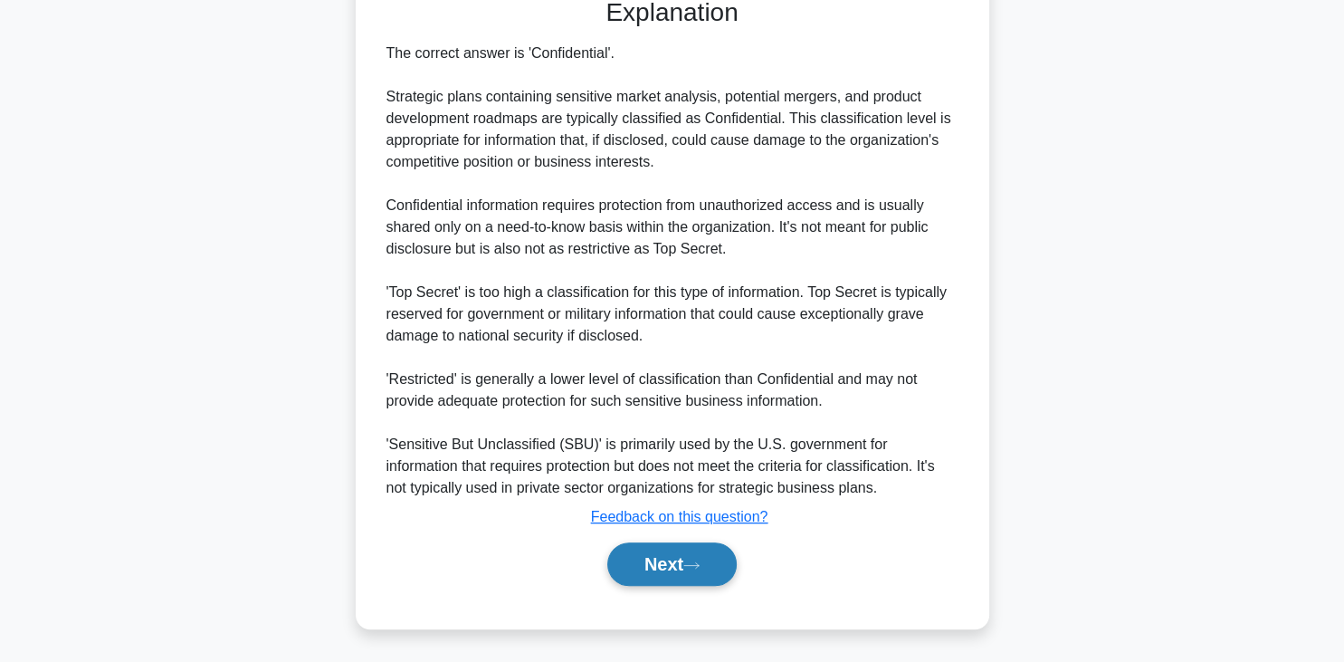
click at [700, 561] on icon at bounding box center [691, 565] width 16 height 10
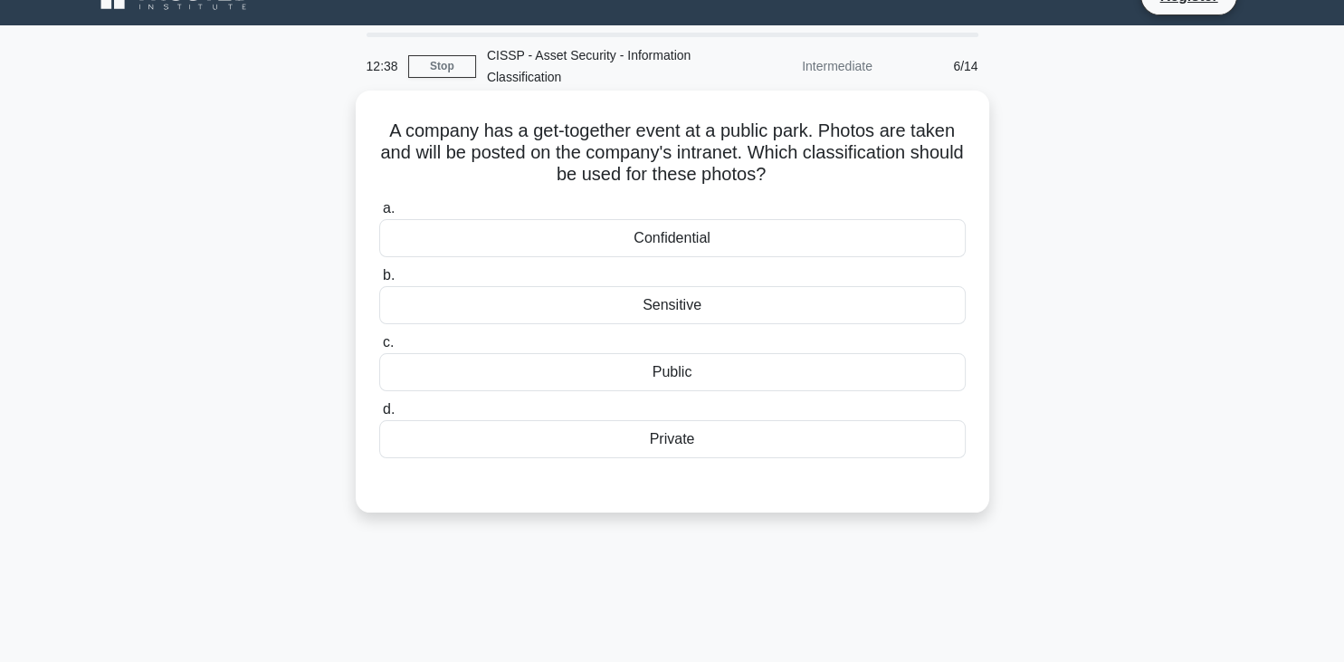
scroll to position [0, 0]
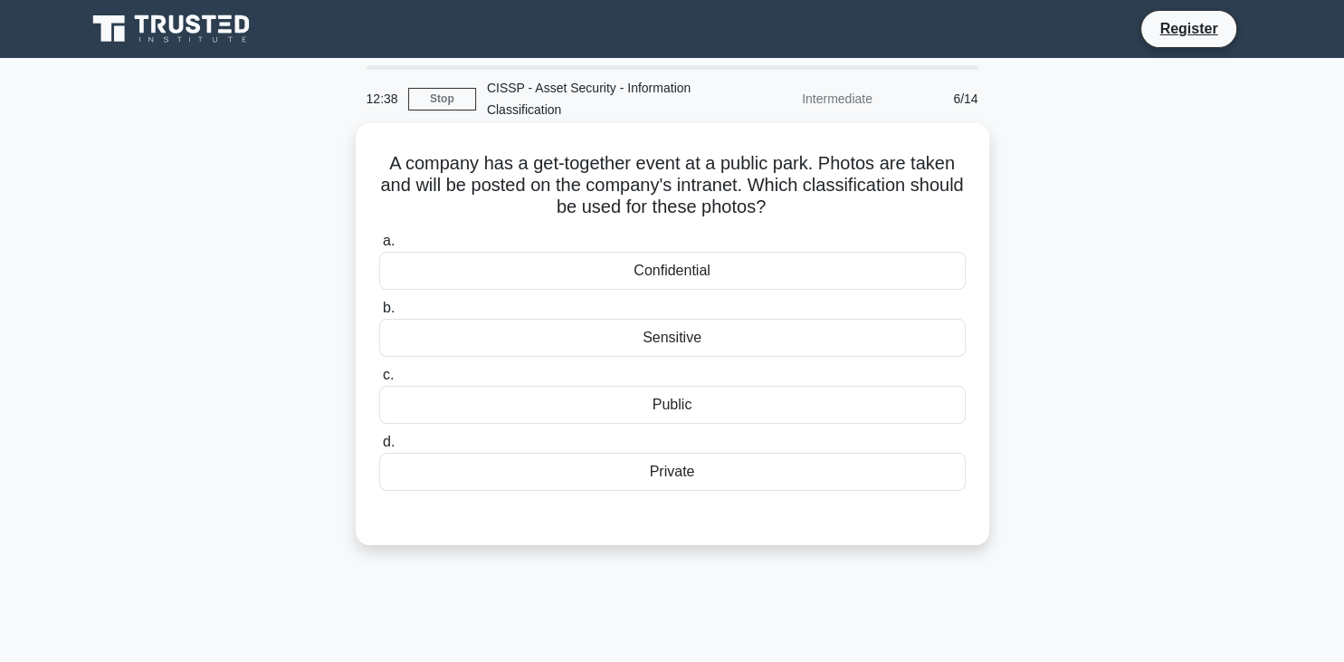
click at [674, 341] on div "Sensitive" at bounding box center [672, 338] width 587 height 38
click at [379, 314] on input "b. Sensitive" at bounding box center [379, 308] width 0 height 12
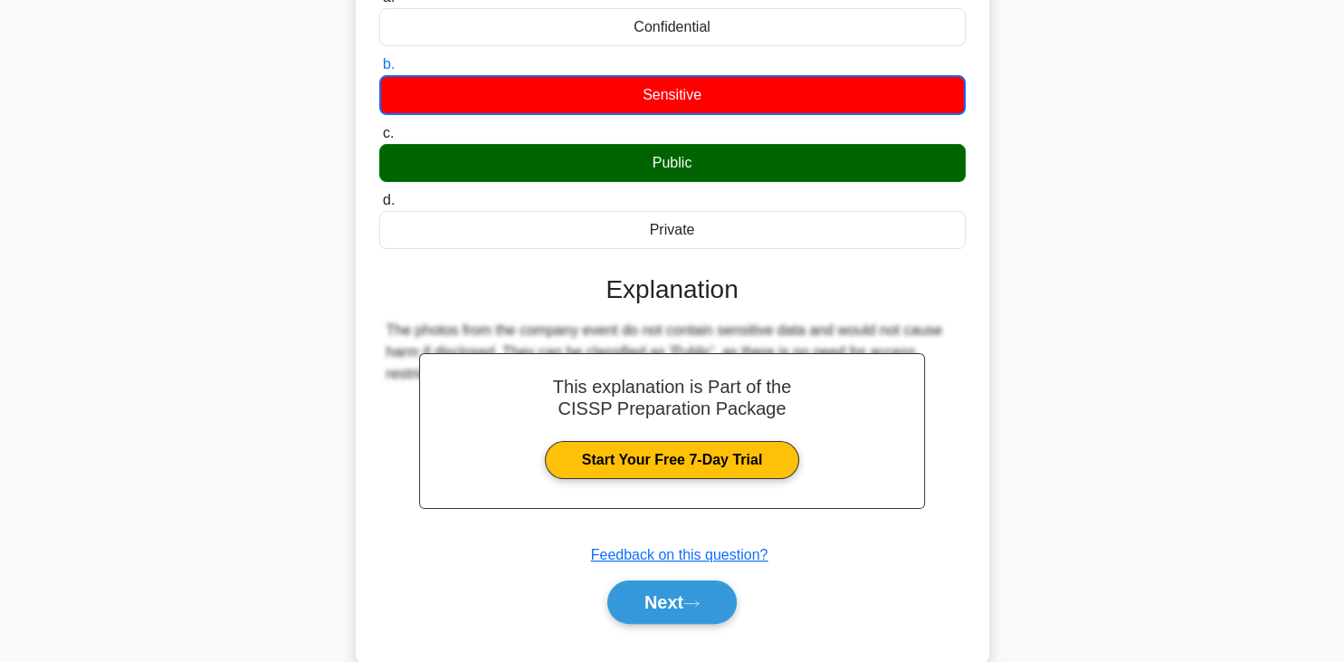
scroll to position [316, 0]
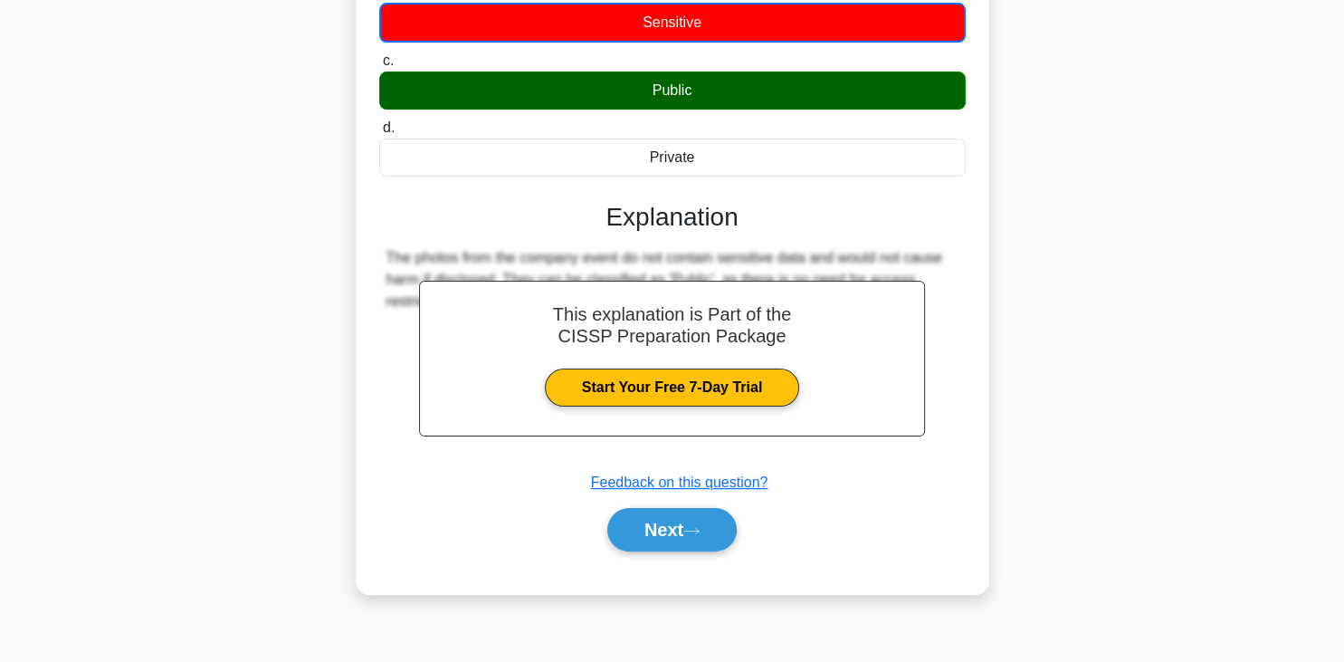
drag, startPoint x: 697, startPoint y: 520, endPoint x: 694, endPoint y: 450, distance: 69.8
click at [696, 520] on button "Next" at bounding box center [671, 529] width 129 height 43
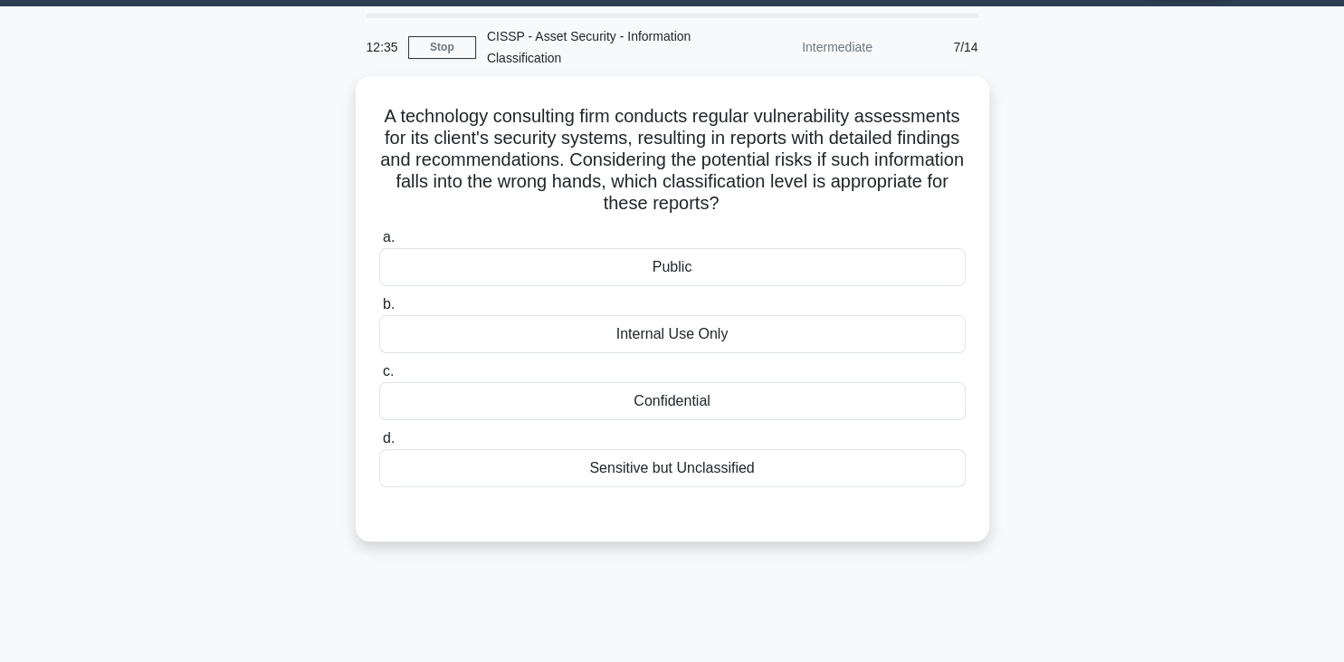
scroll to position [0, 0]
